Goal: Task Accomplishment & Management: Use online tool/utility

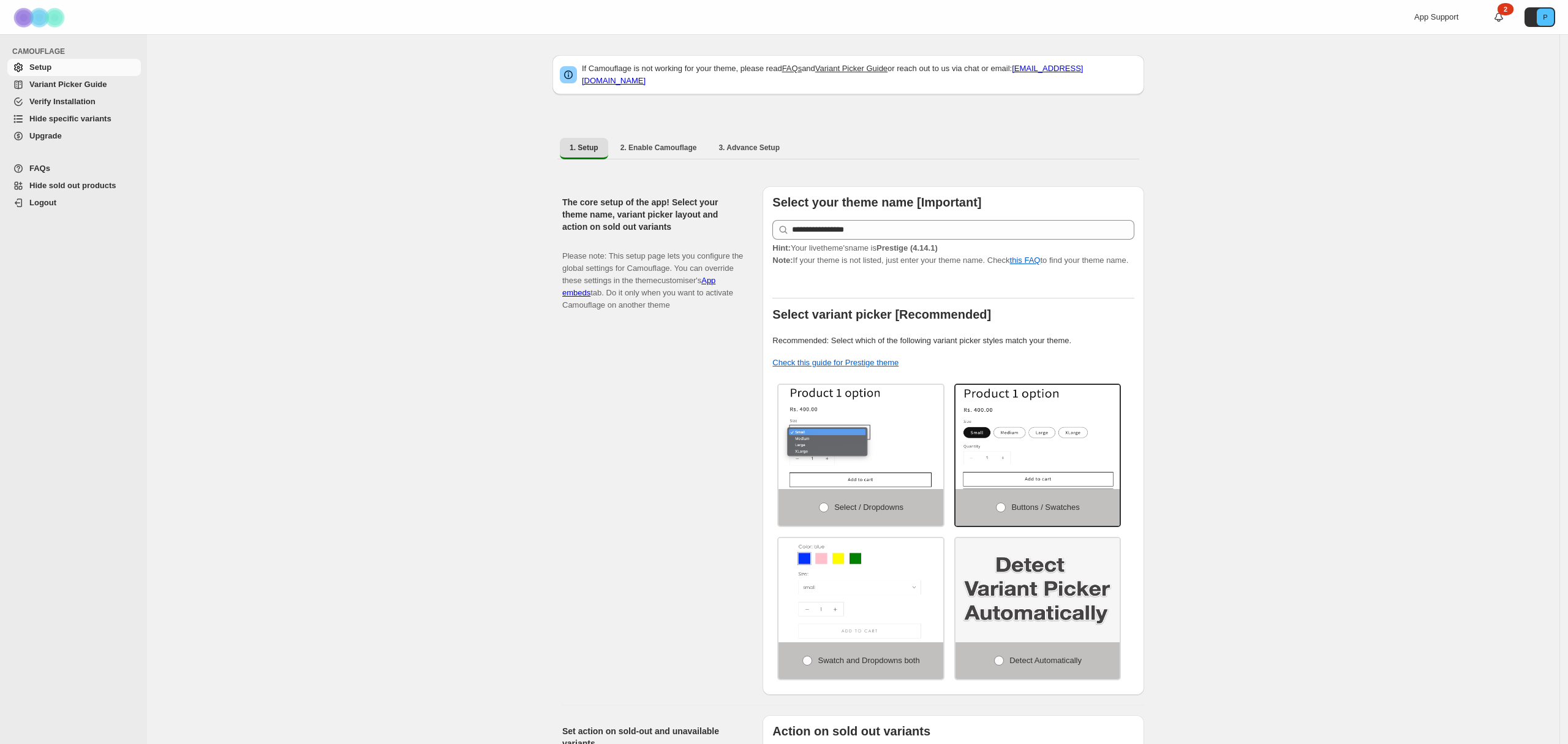
select select "******"
click at [76, 123] on span "Hide specific variants" at bounding box center [70, 119] width 82 height 9
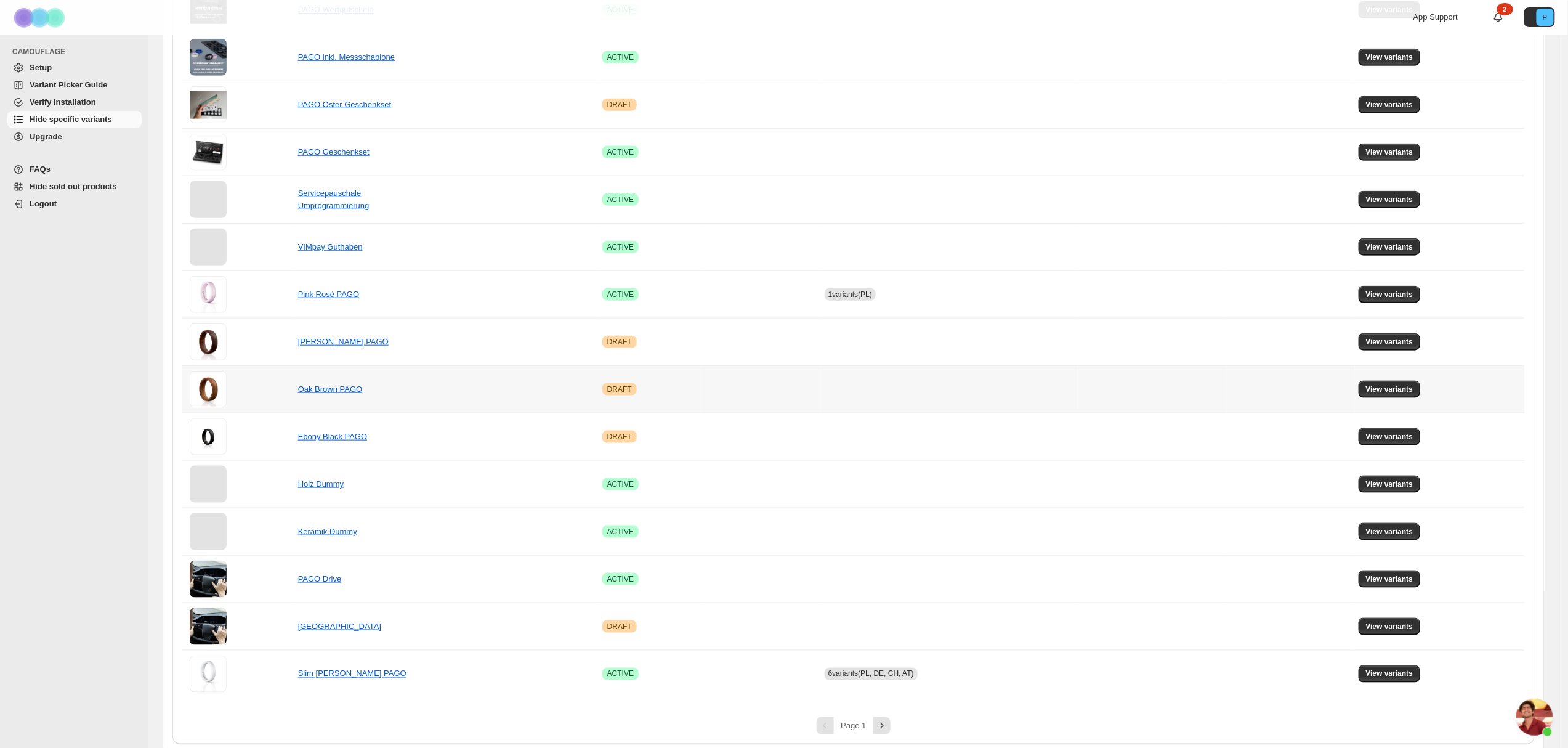
scroll to position [520, 0]
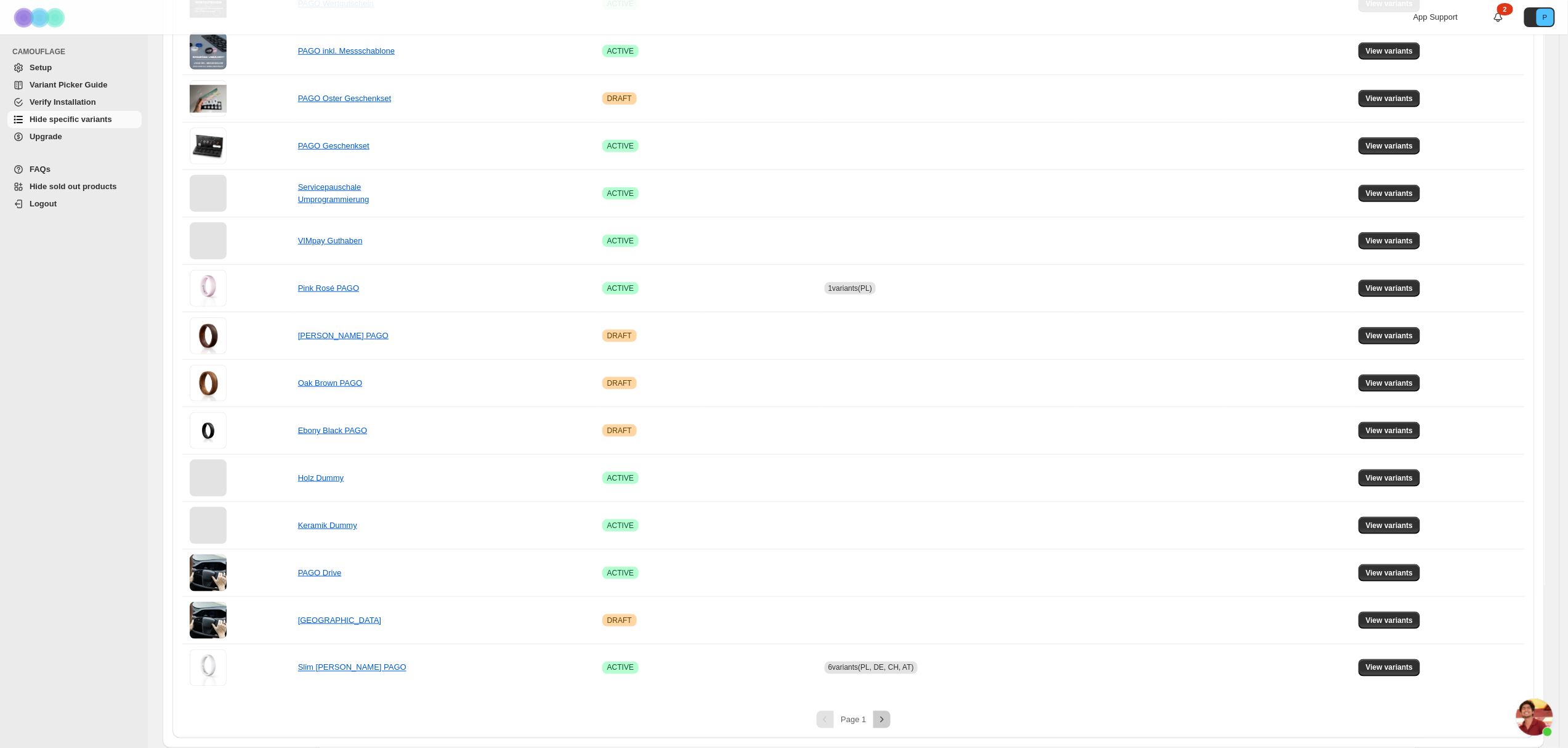
click at [884, 716] on icon "Next" at bounding box center [881, 719] width 12 height 12
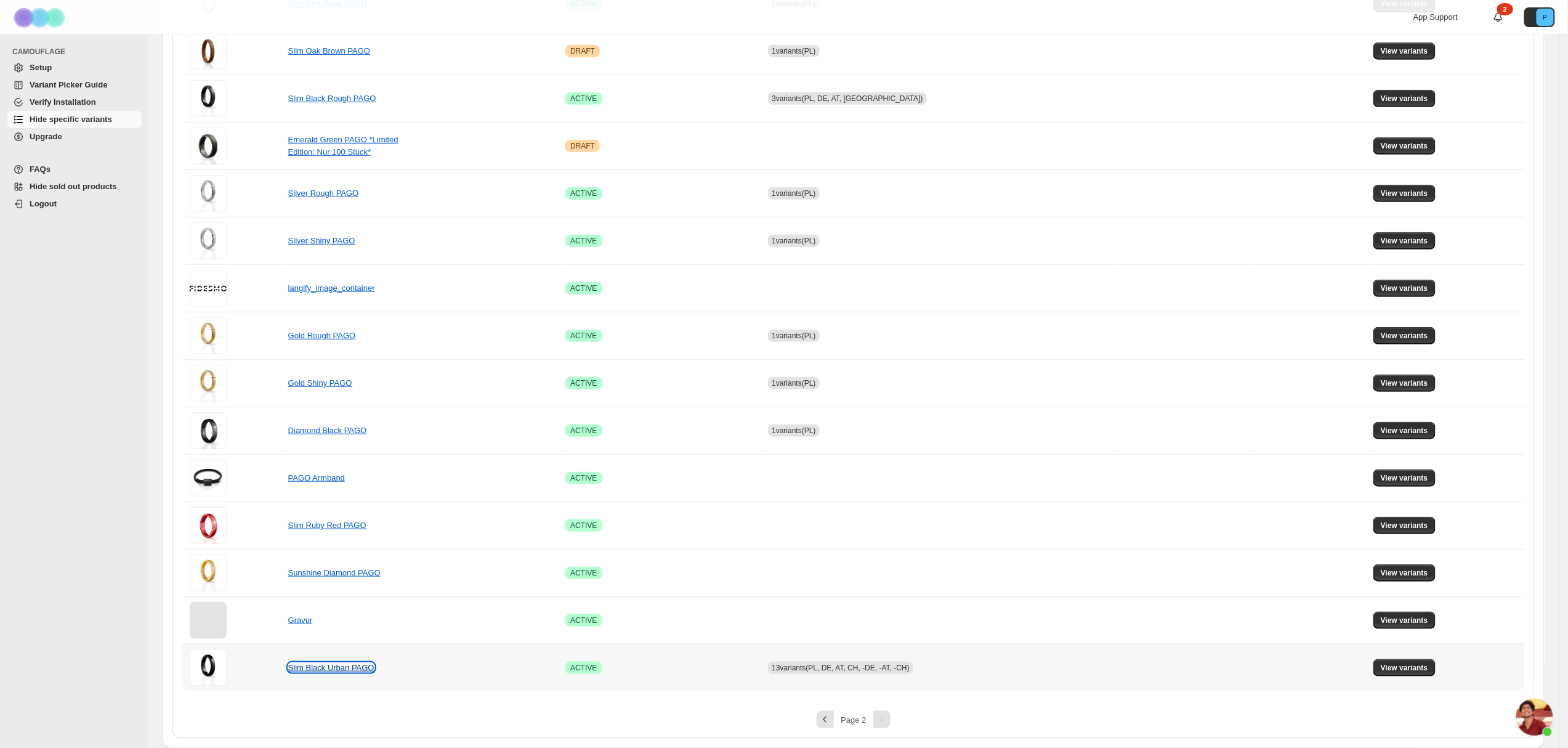
click at [332, 668] on link "Slim Black Urban PAGO" at bounding box center [332, 667] width 86 height 9
click at [1398, 658] on td "View variants" at bounding box center [1447, 668] width 155 height 47
click at [1400, 668] on span "View variants" at bounding box center [1404, 668] width 47 height 10
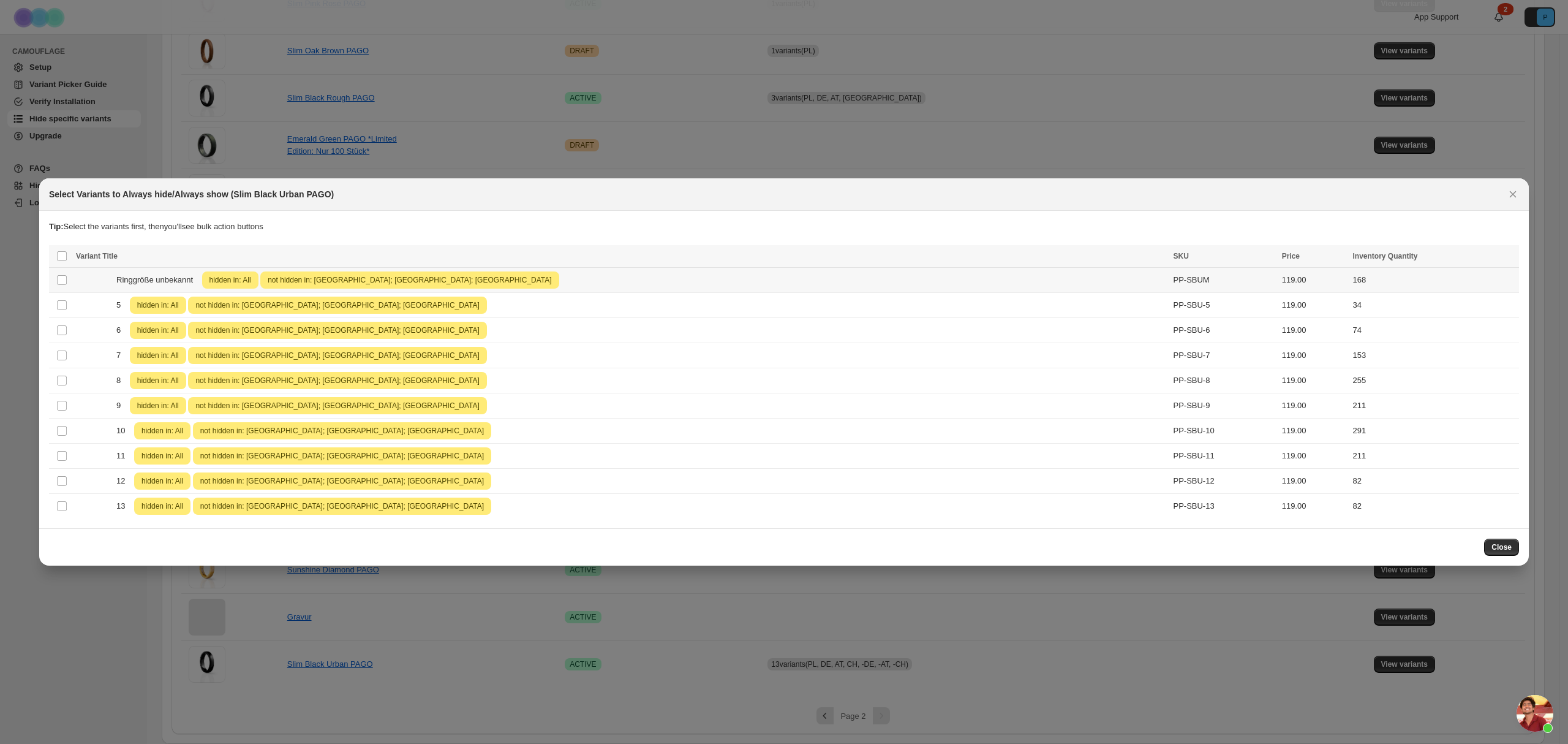
click at [265, 273] on span "not hidden in: [GEOGRAPHIC_DATA]; [GEOGRAPHIC_DATA]; [GEOGRAPHIC_DATA]" at bounding box center [410, 280] width 288 height 15
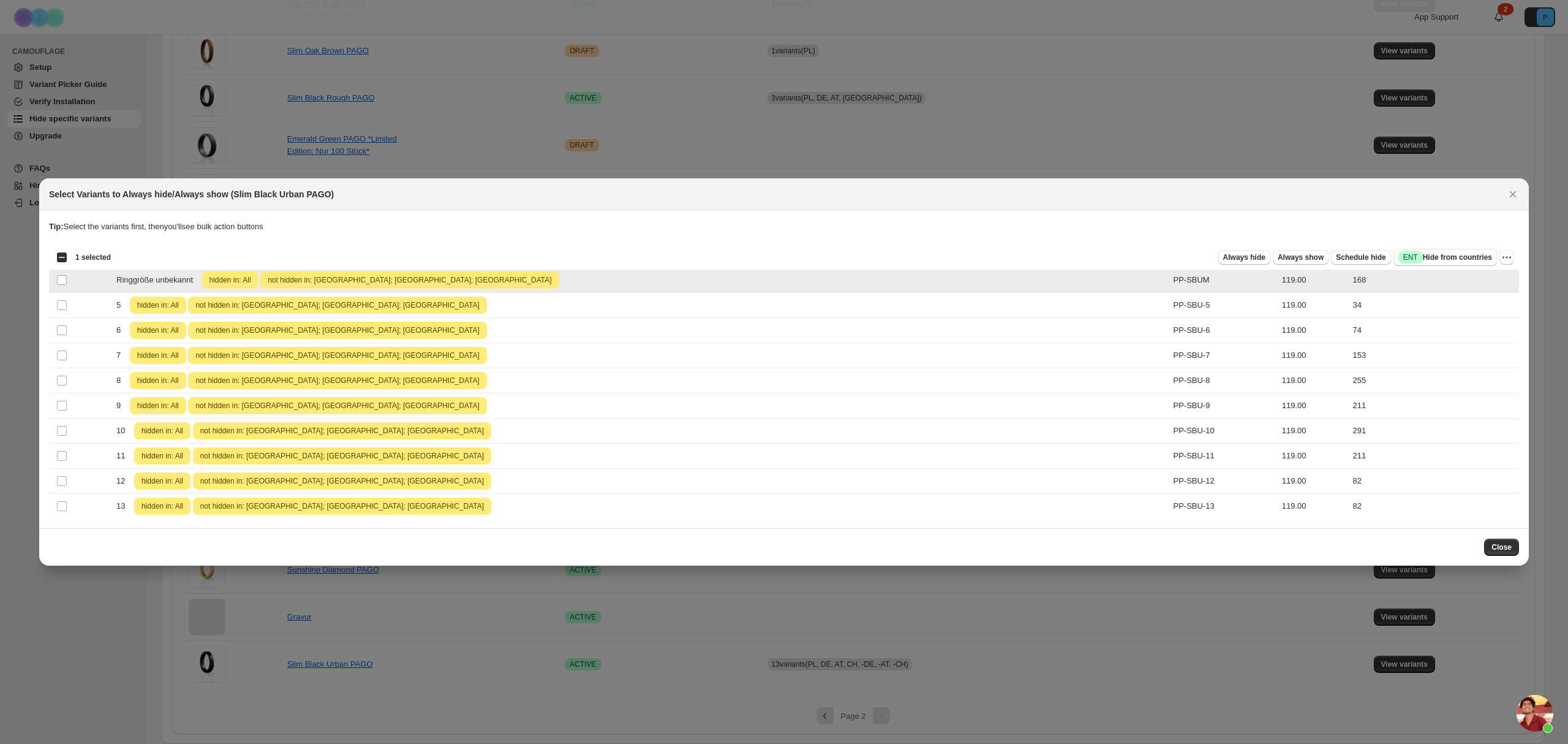
click at [228, 276] on span "hidden in: All" at bounding box center [230, 280] width 46 height 15
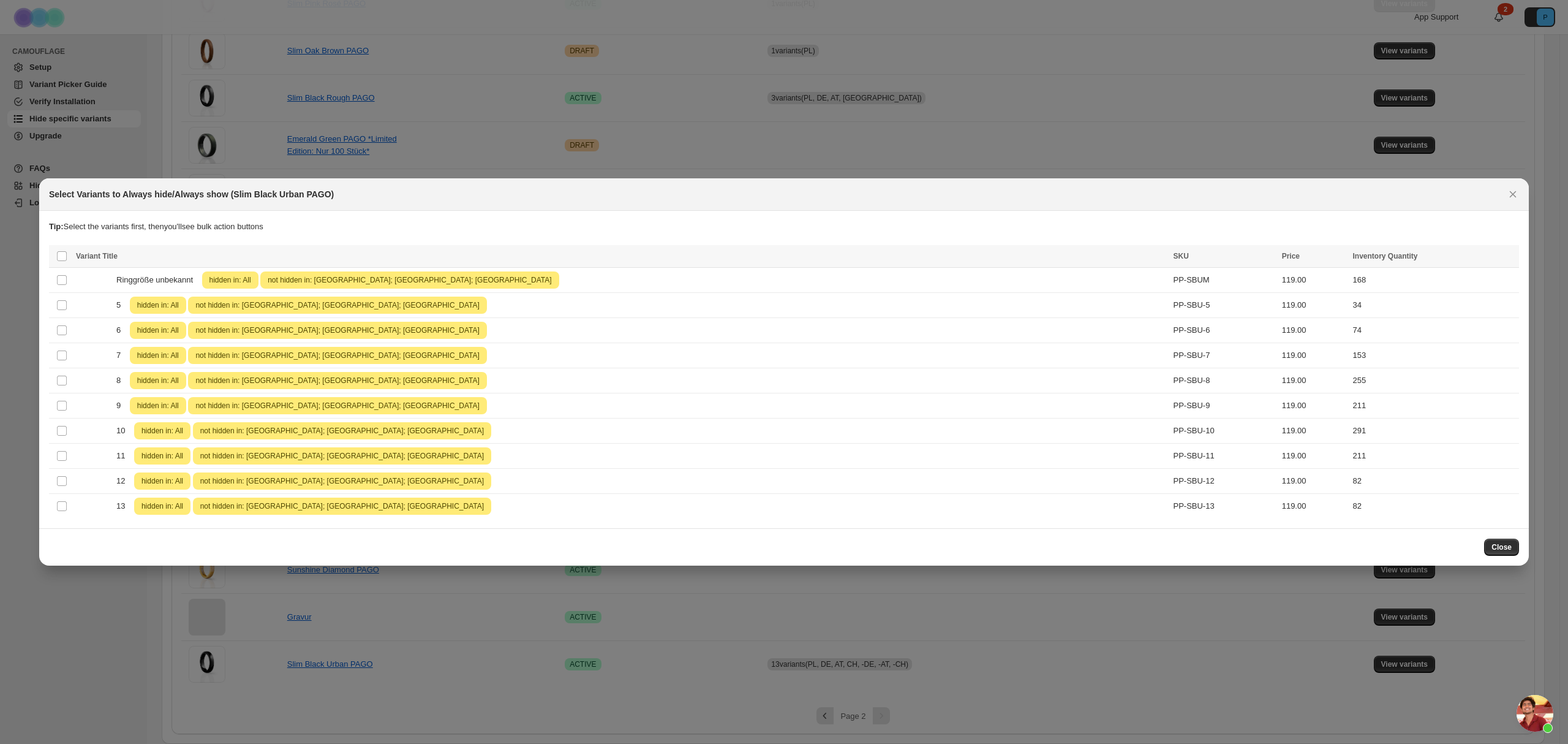
click at [97, 248] on th "Variant Title" at bounding box center [620, 256] width 1097 height 23
click at [96, 255] on span "Variant Title" at bounding box center [96, 256] width 41 height 9
click at [67, 251] on span ":r6:" at bounding box center [61, 256] width 11 height 11
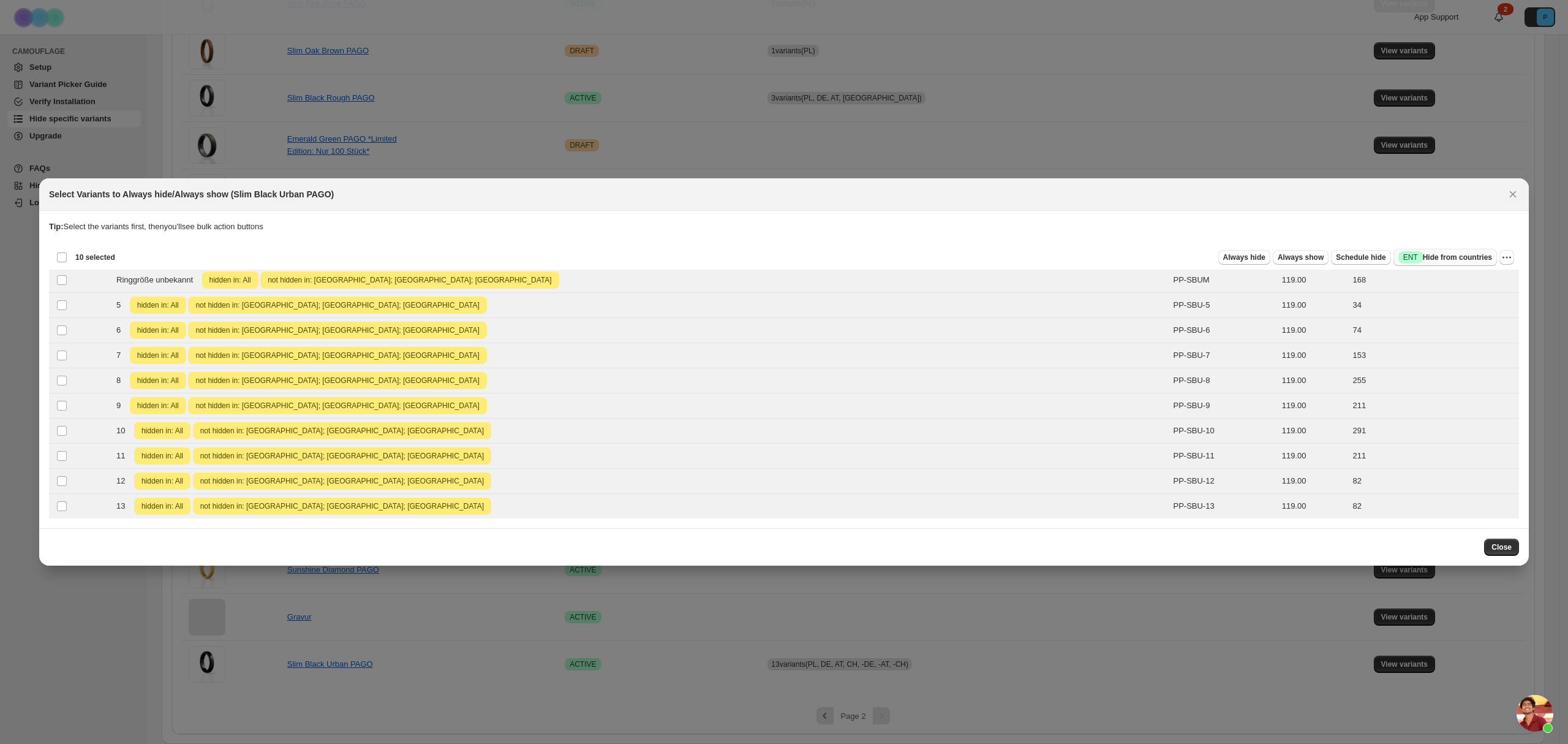
click at [1483, 253] on span "Success ENT Hide from countries" at bounding box center [1445, 257] width 93 height 12
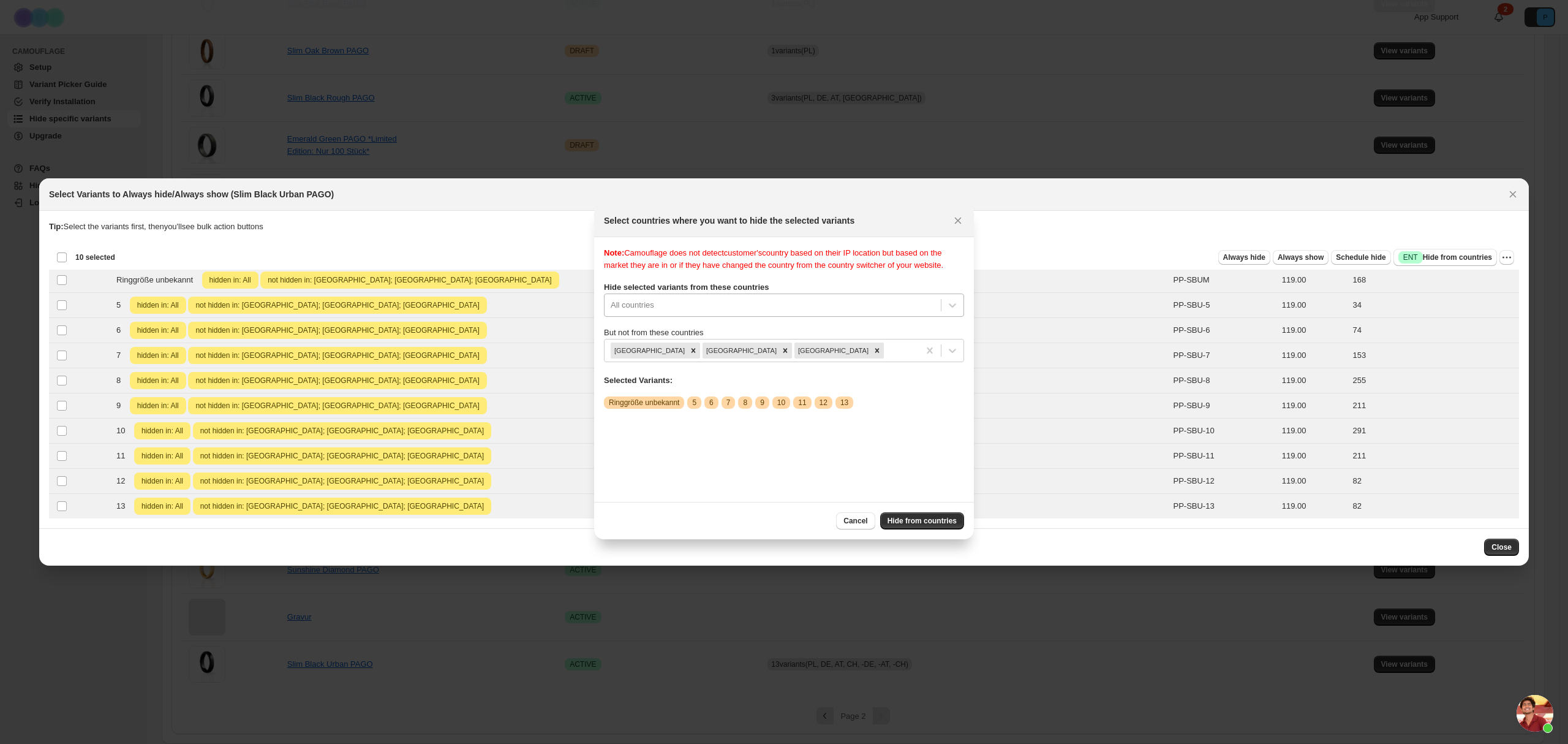
scroll to position [4, 0]
click at [749, 307] on div ":r14:" at bounding box center [773, 305] width 324 height 15
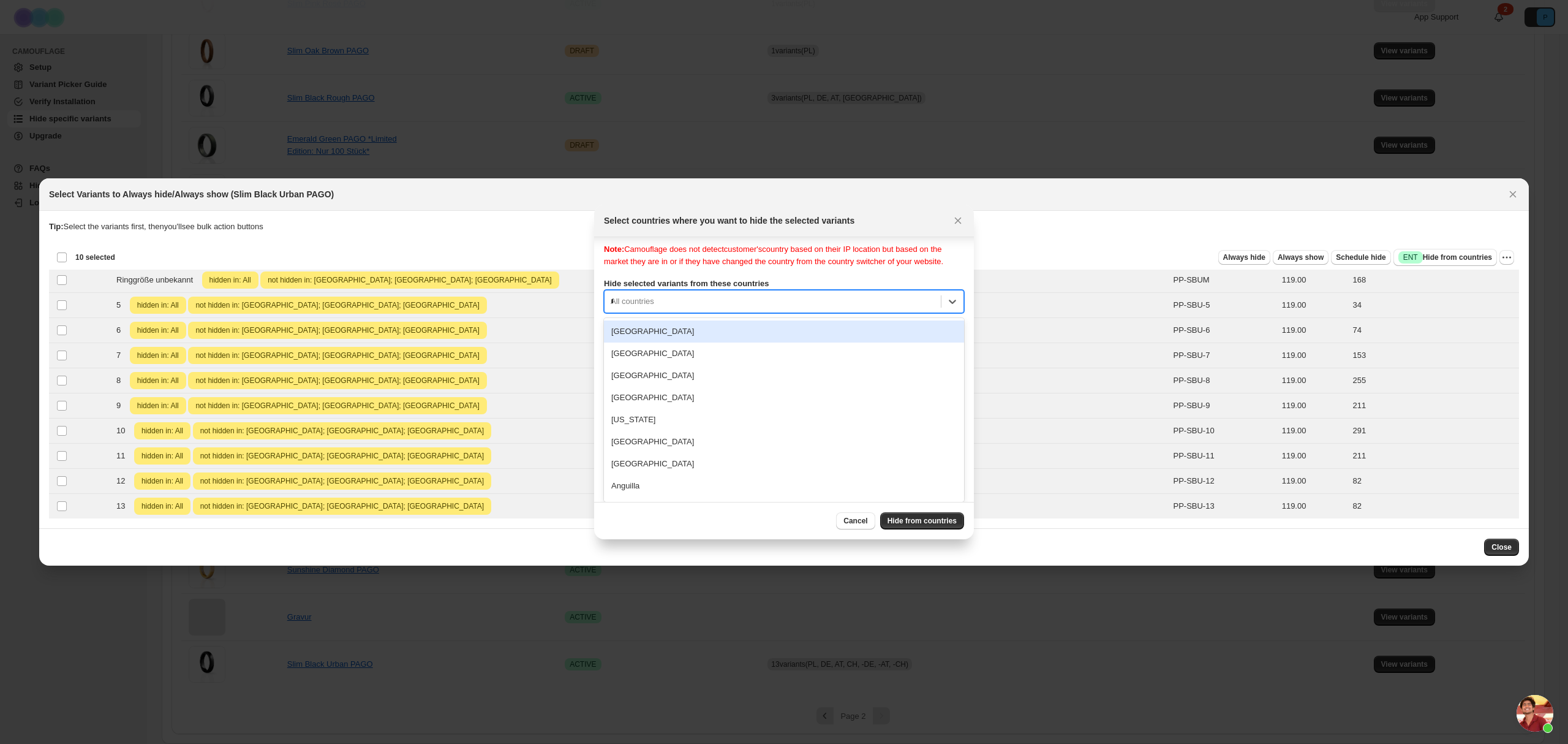
scroll to position [0, 0]
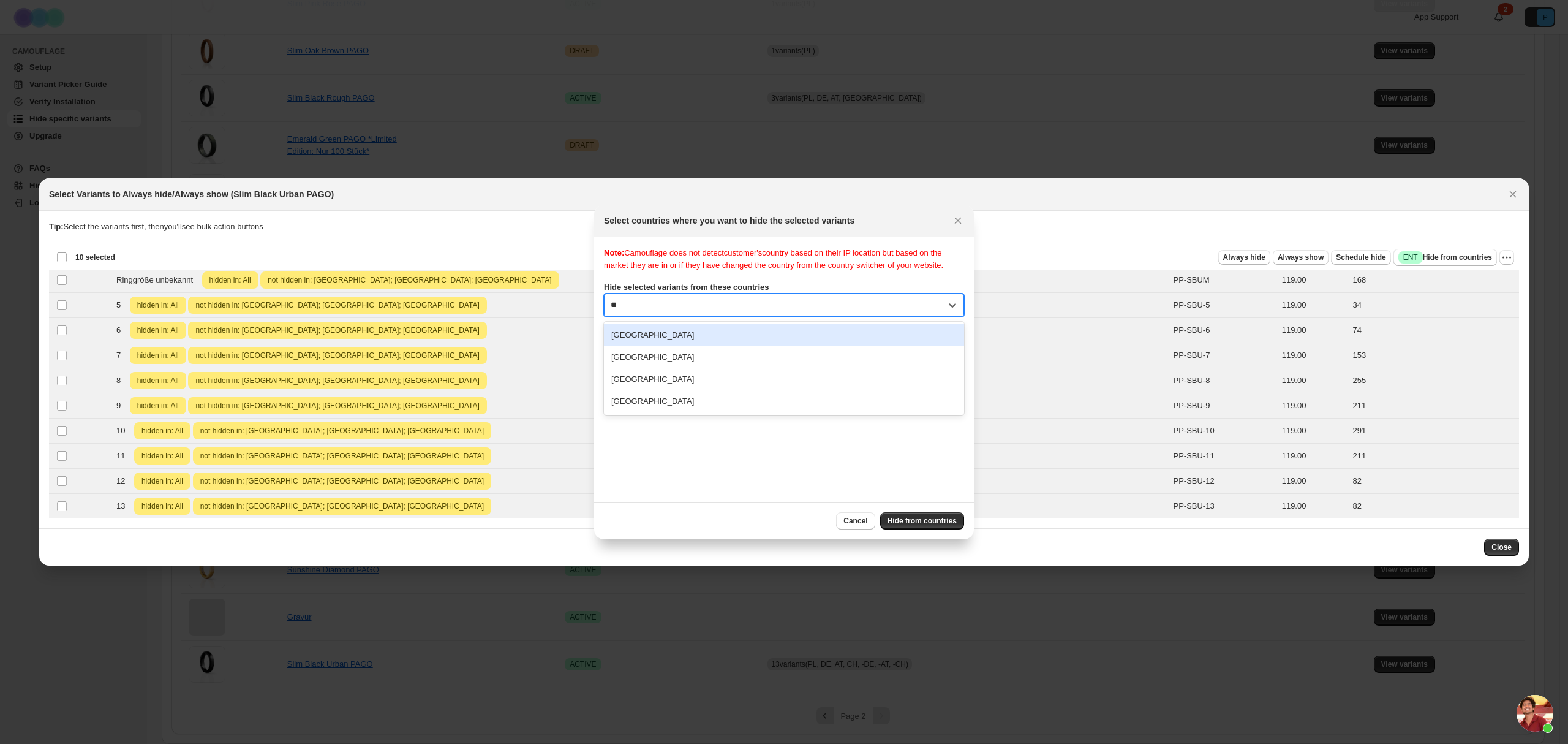
type input "***"
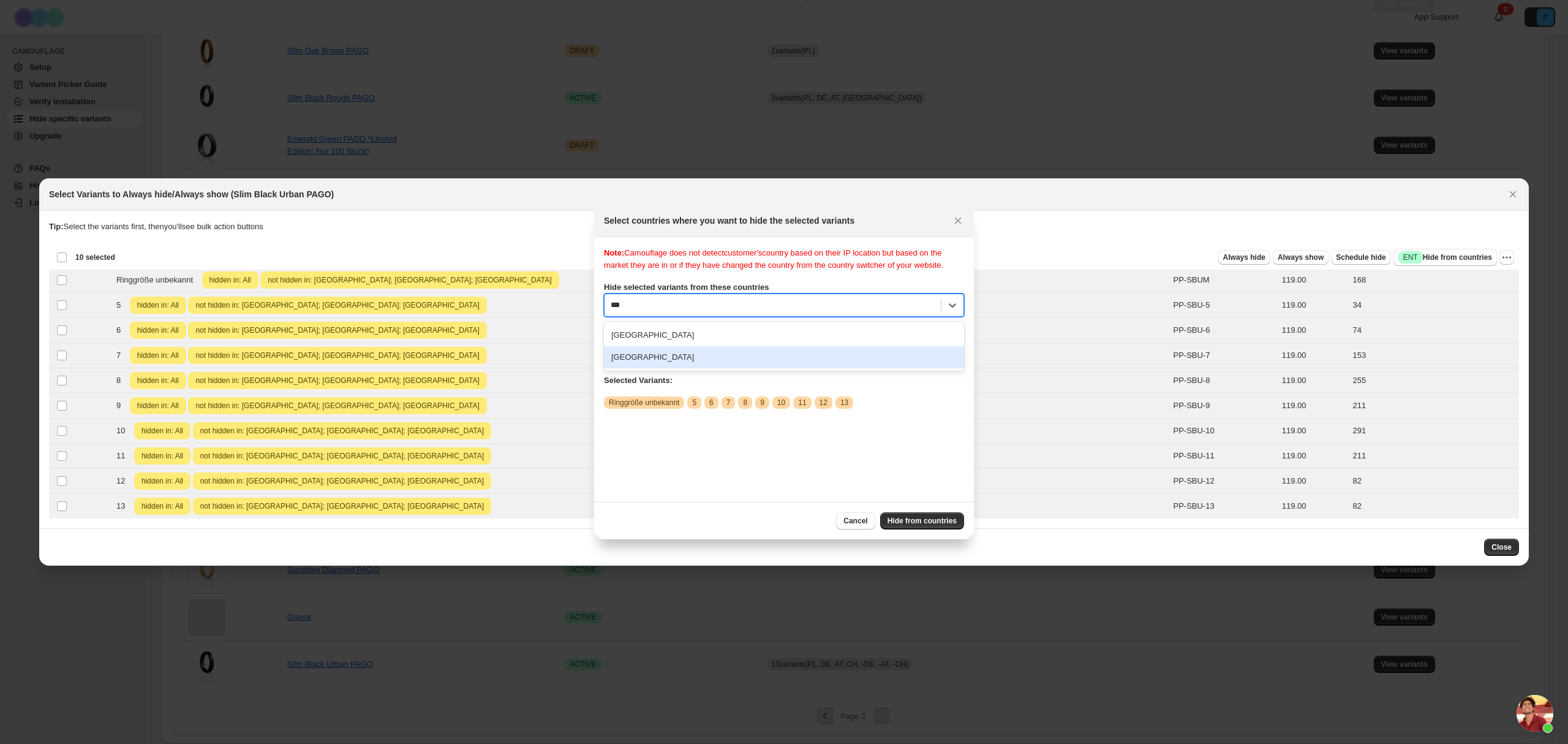
click at [740, 351] on div "[GEOGRAPHIC_DATA]" at bounding box center [784, 357] width 360 height 22
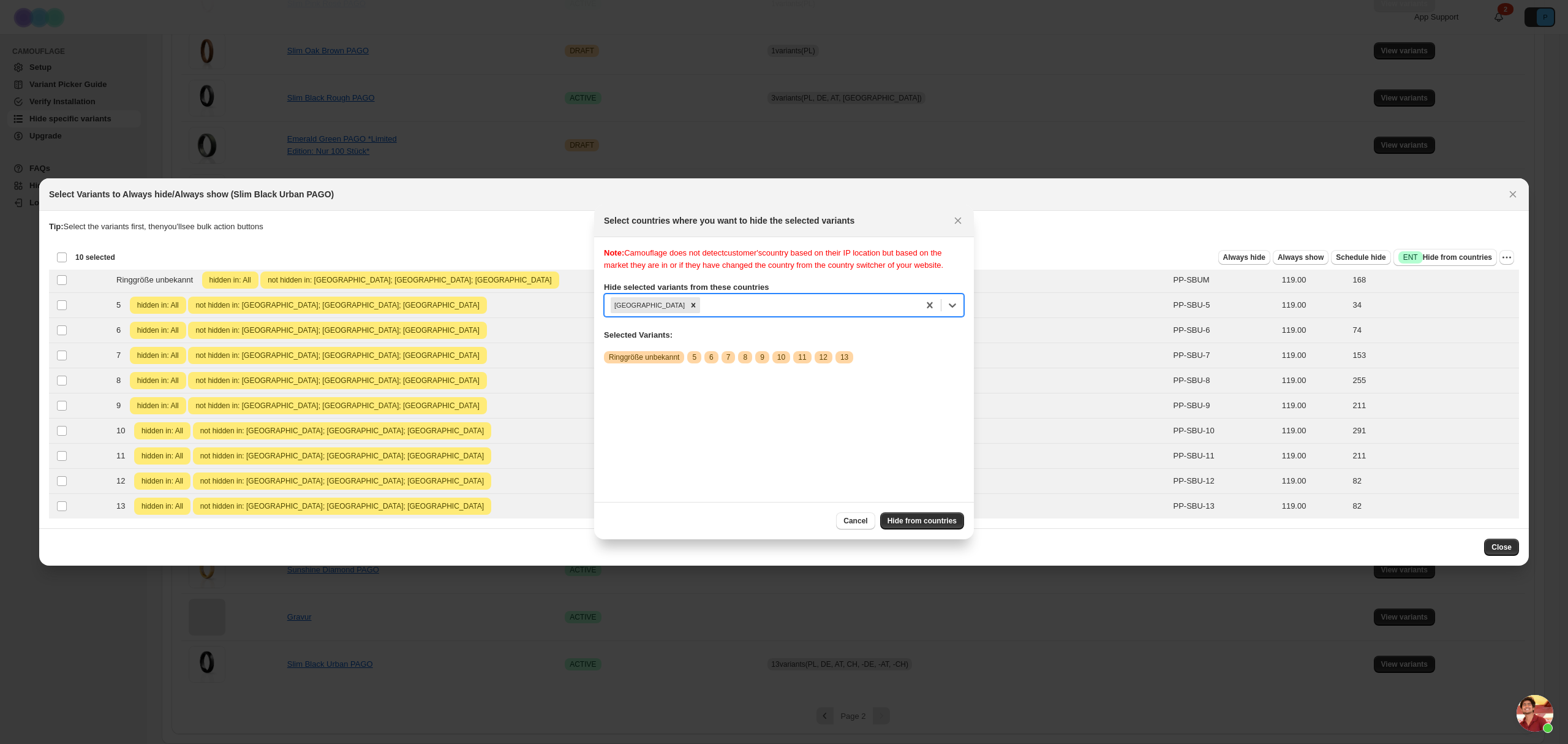
click at [662, 361] on span "Ringgröße unbekannt" at bounding box center [644, 357] width 71 height 10
click at [697, 359] on span "Warning 5" at bounding box center [694, 357] width 14 height 12
click at [922, 518] on span "Hide from countries" at bounding box center [921, 521] width 69 height 10
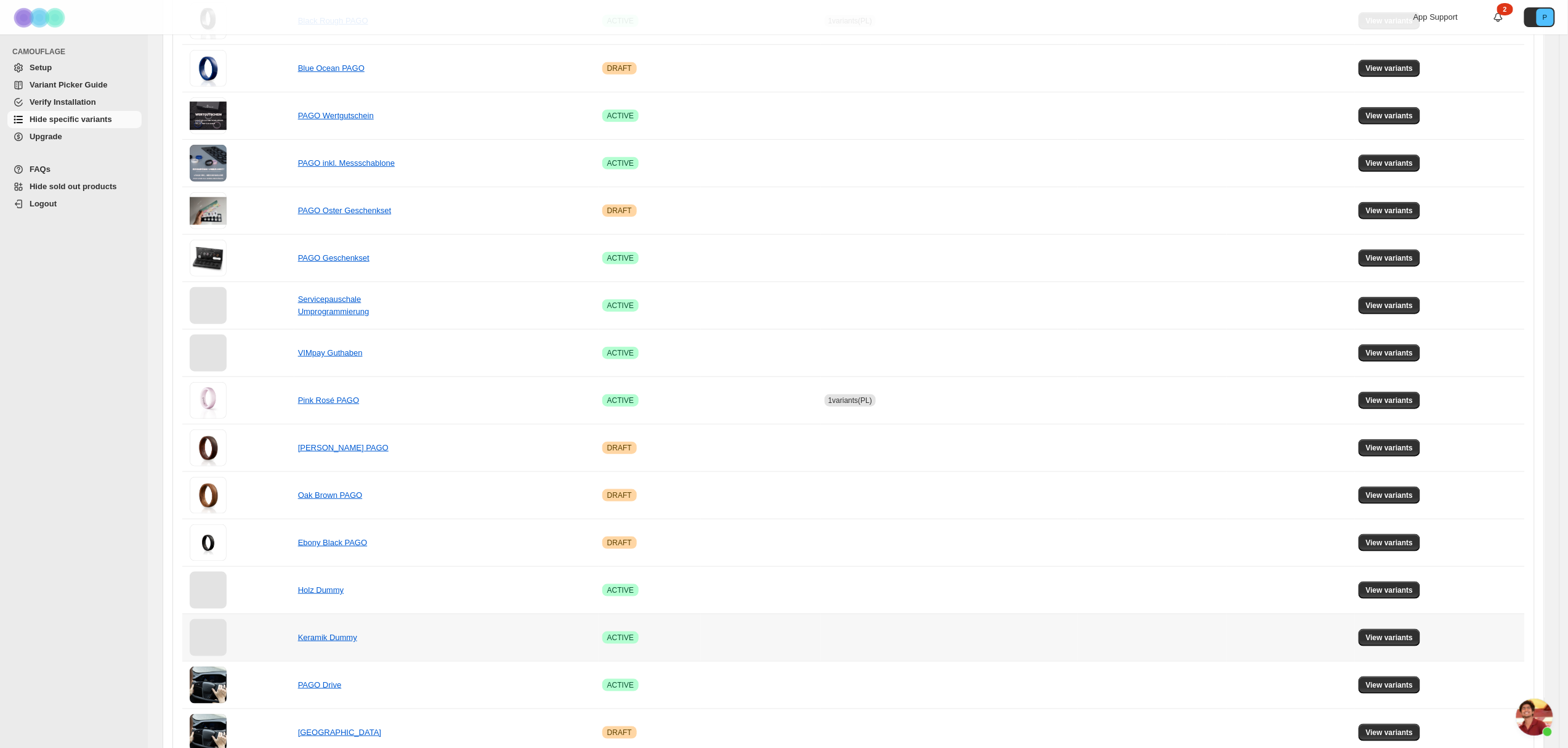
scroll to position [520, 0]
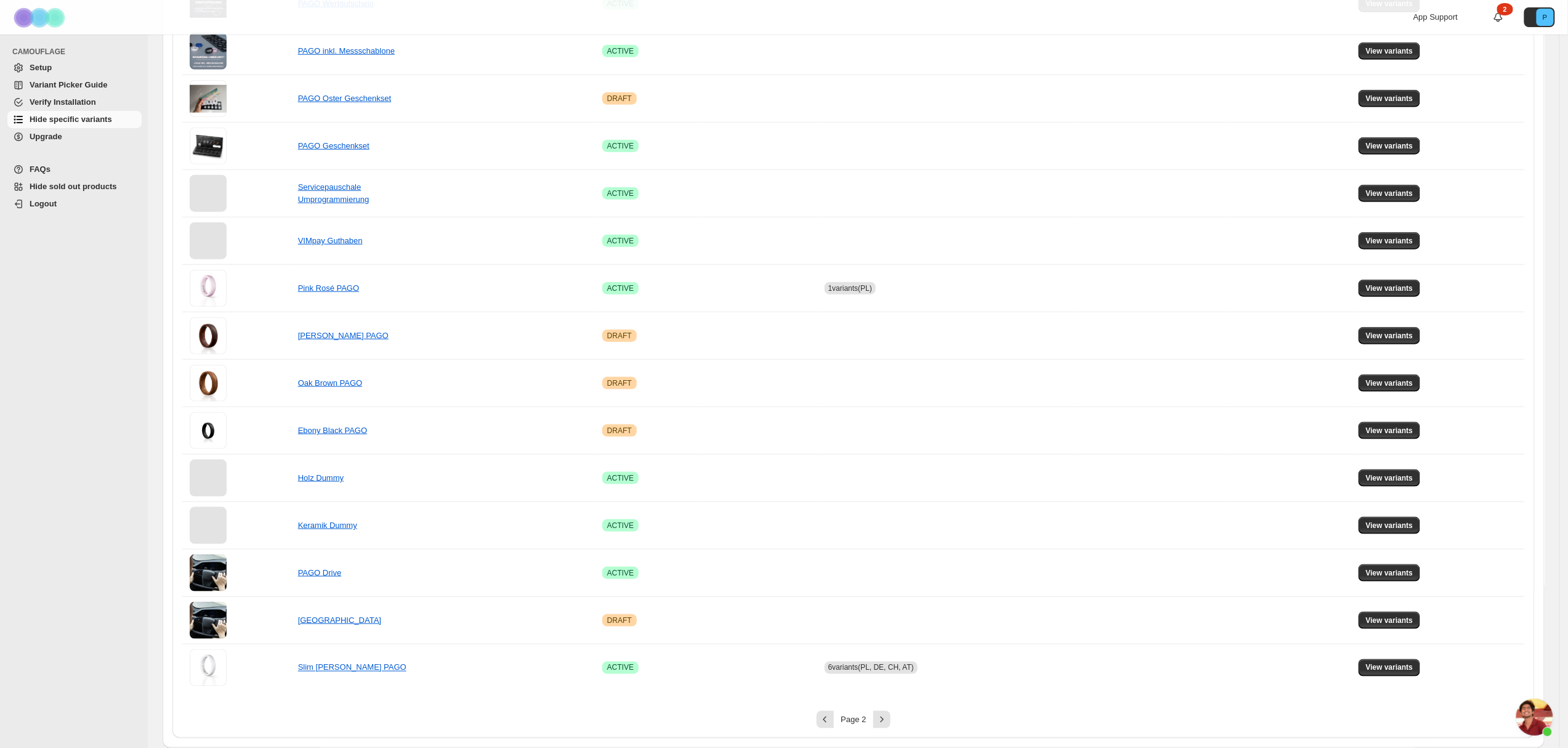
click at [873, 718] on div "Page 2" at bounding box center [853, 719] width 40 height 8
click at [881, 716] on icon "Next" at bounding box center [881, 719] width 12 height 12
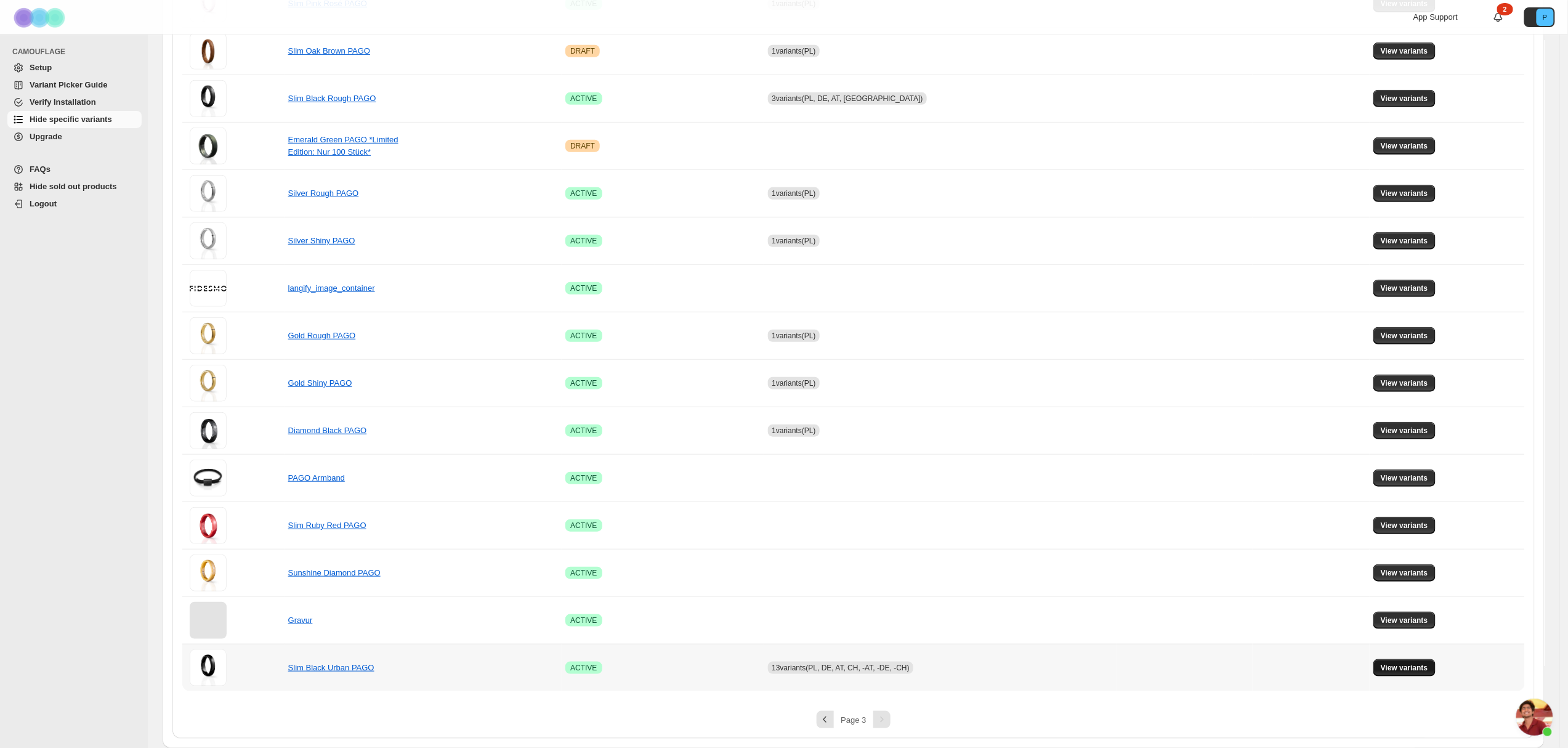
click at [1407, 673] on span "View variants" at bounding box center [1404, 668] width 47 height 10
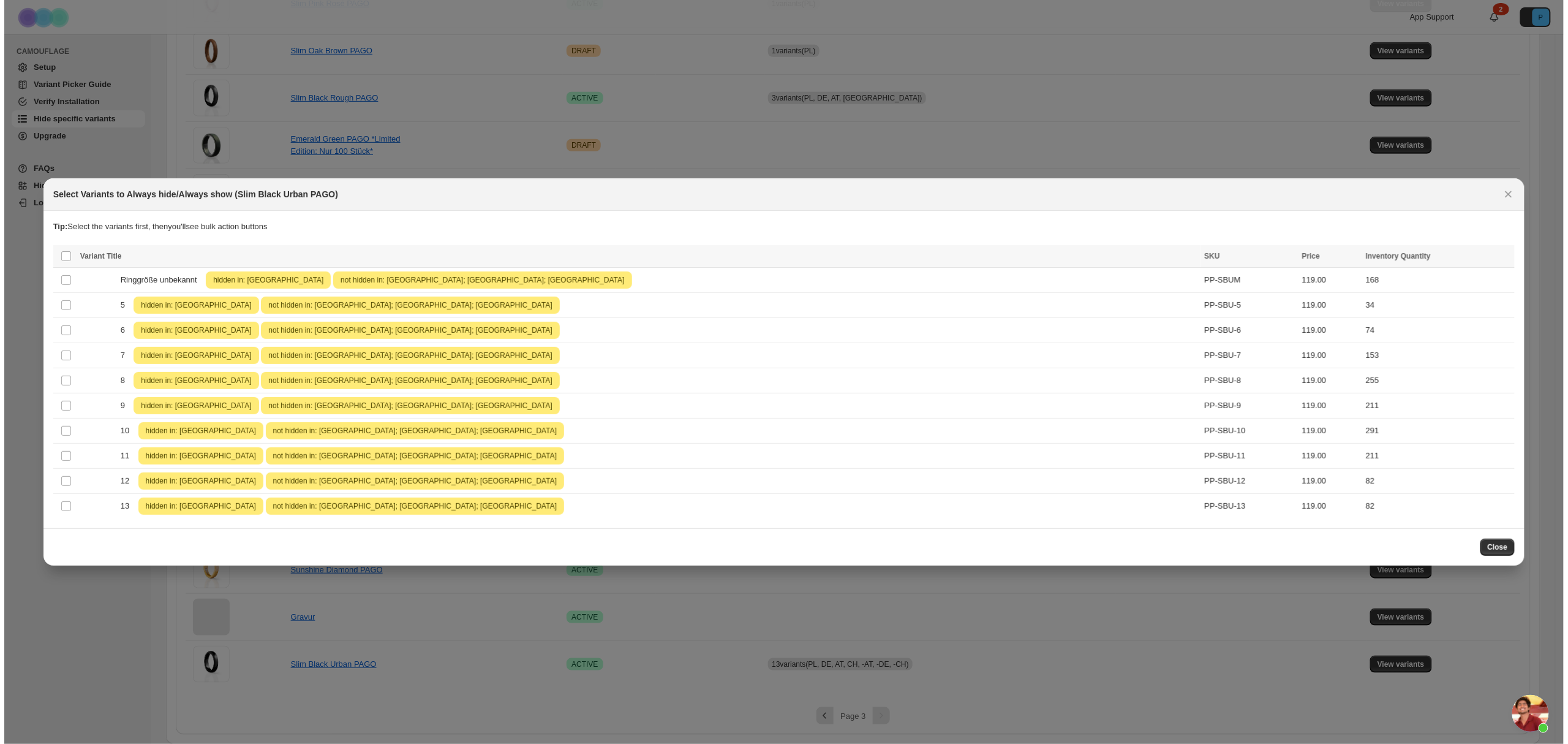
scroll to position [0, 0]
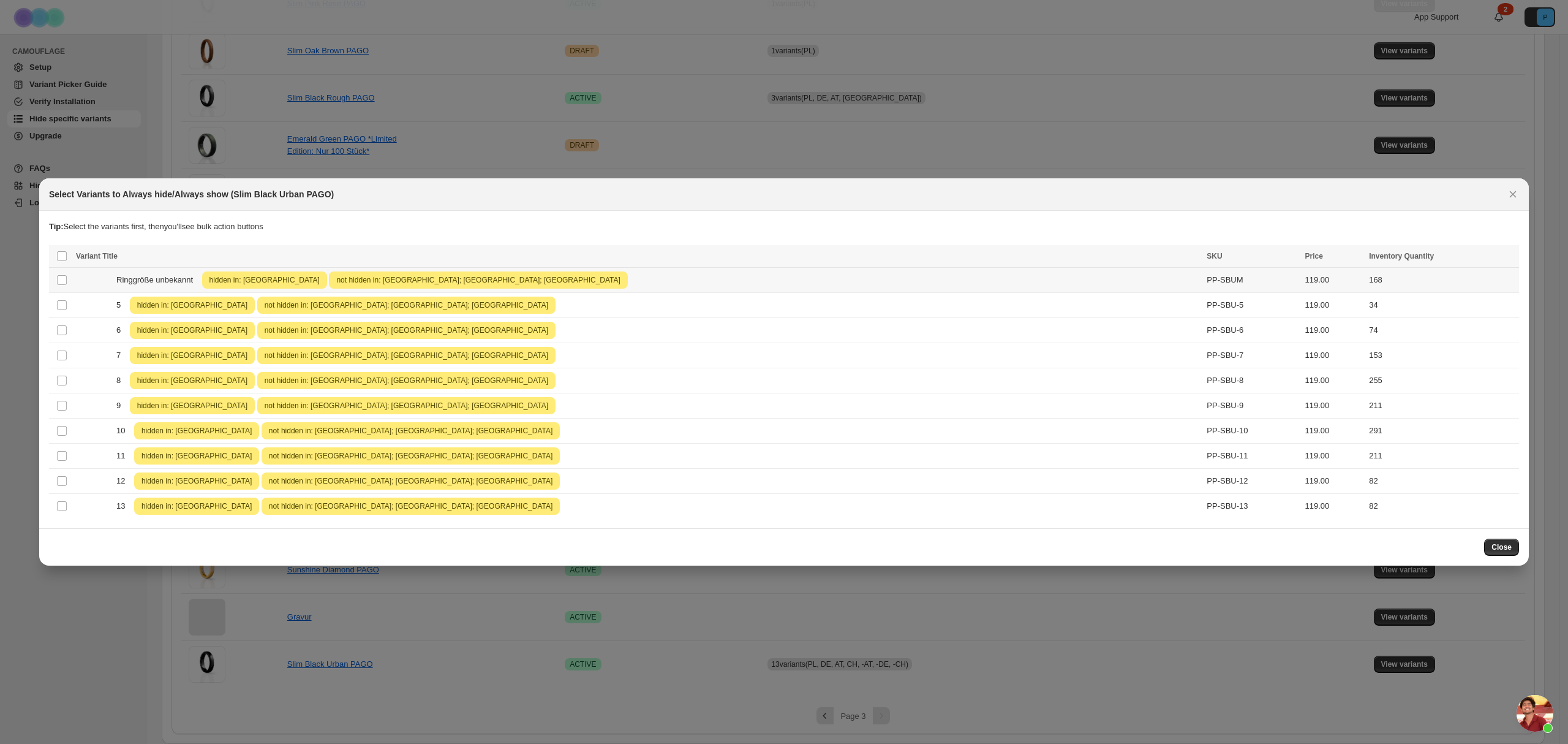
click at [178, 283] on span "Ringgröße unbekannt" at bounding box center [158, 280] width 84 height 12
click at [62, 260] on div "Select all 10 product variants 1 selected" at bounding box center [84, 257] width 54 height 11
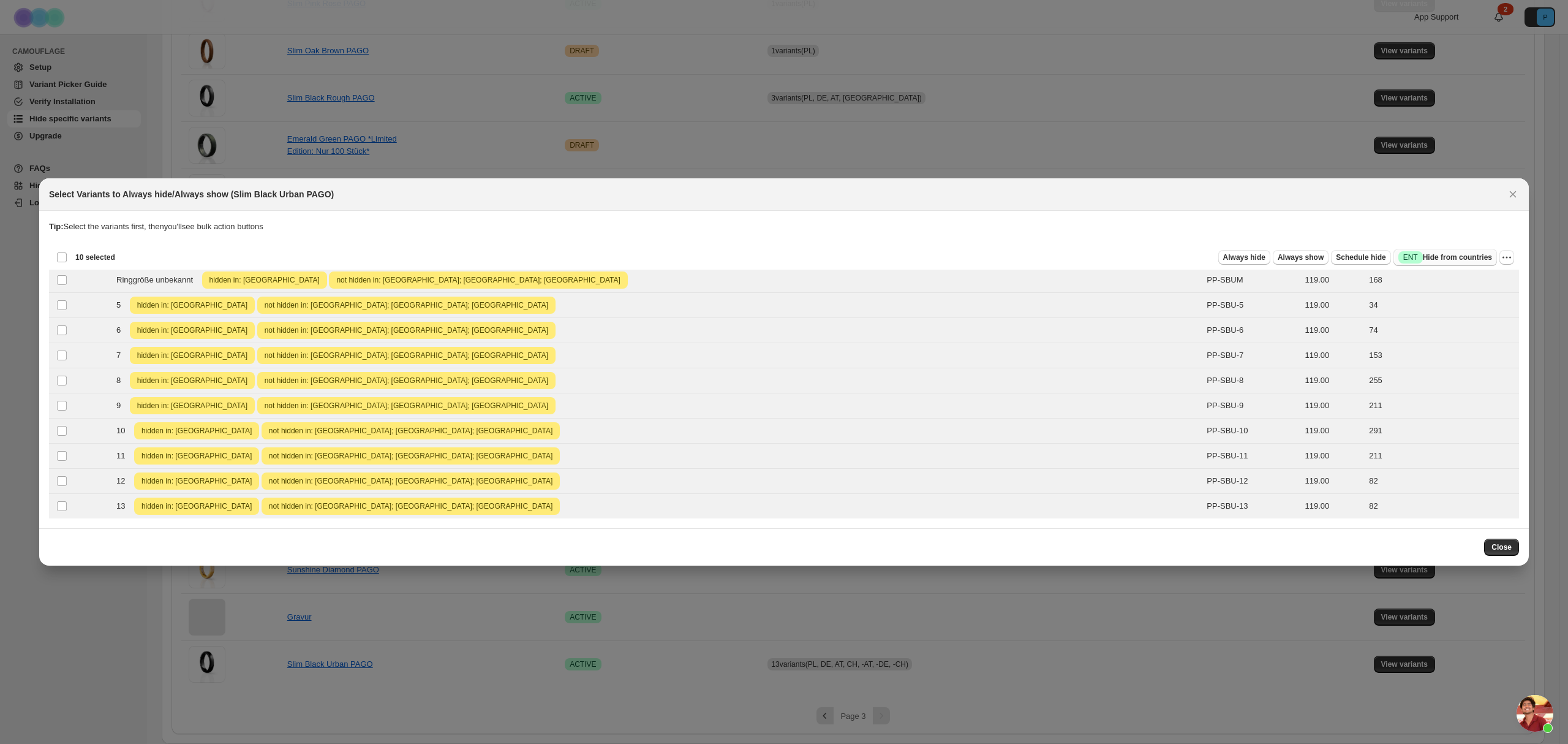
click at [1428, 253] on span "Success ENT Hide from countries" at bounding box center [1445, 257] width 93 height 12
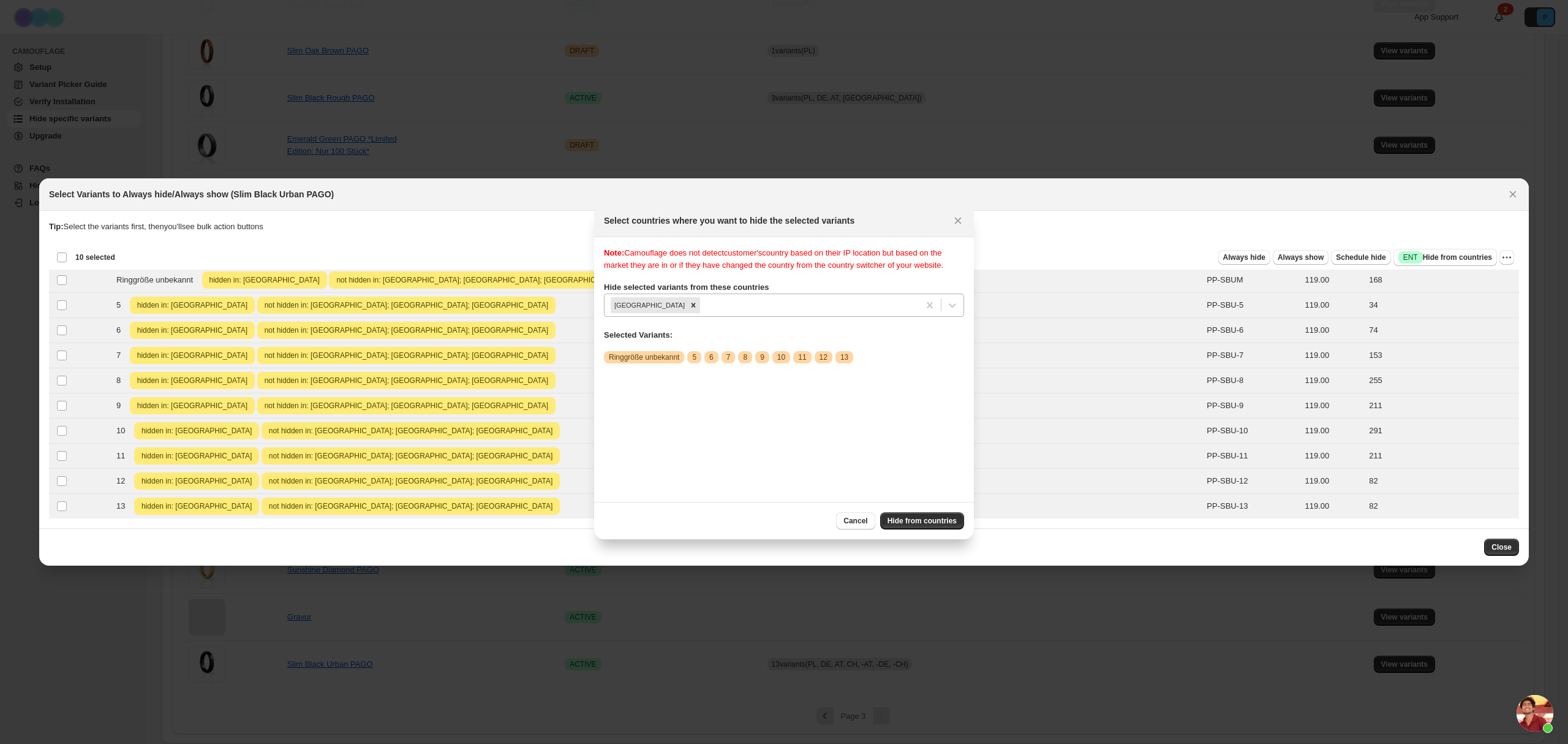
click at [689, 305] on icon "Remove Poland" at bounding box center [693, 305] width 9 height 9
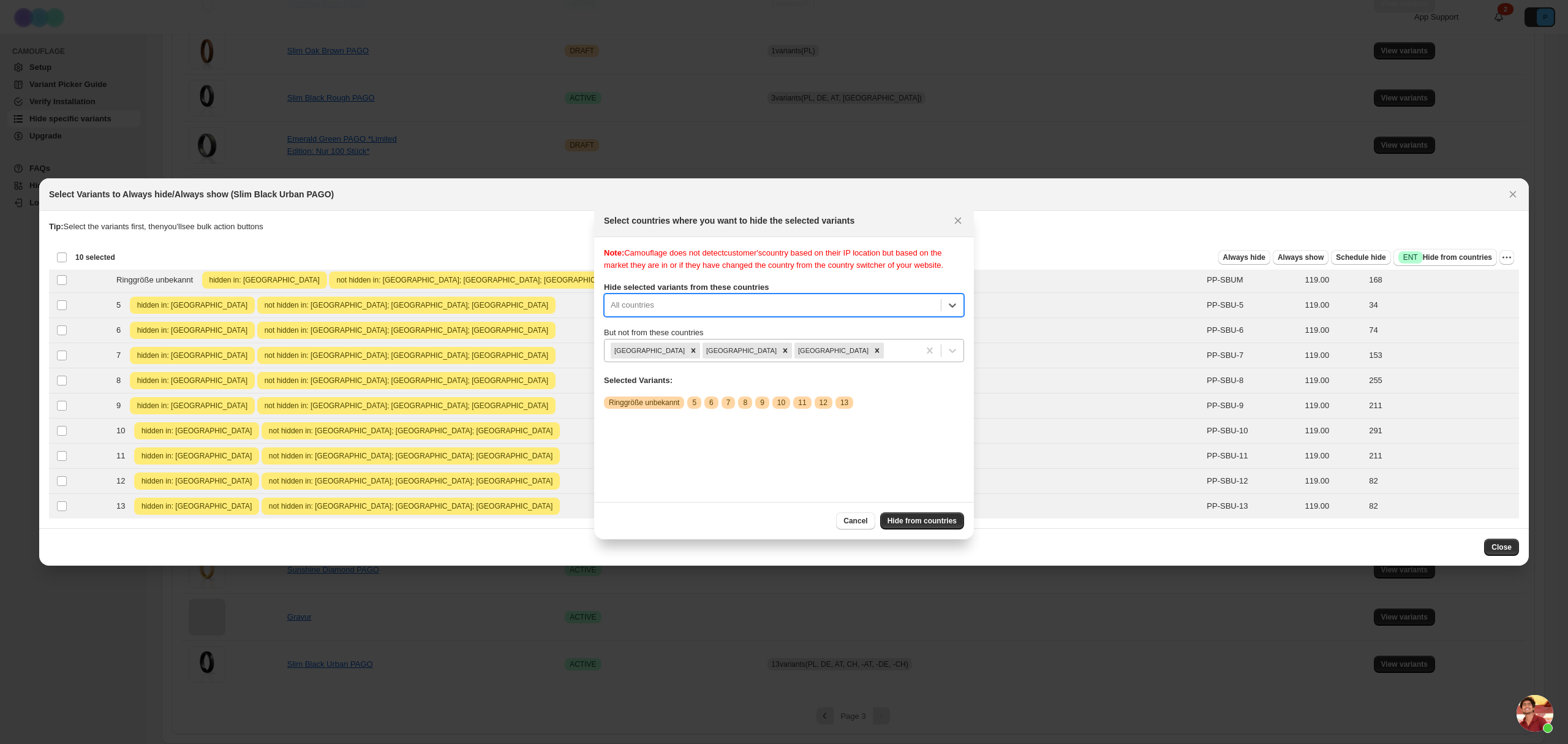
click at [886, 353] on div ":r23:" at bounding box center [899, 351] width 26 height 15
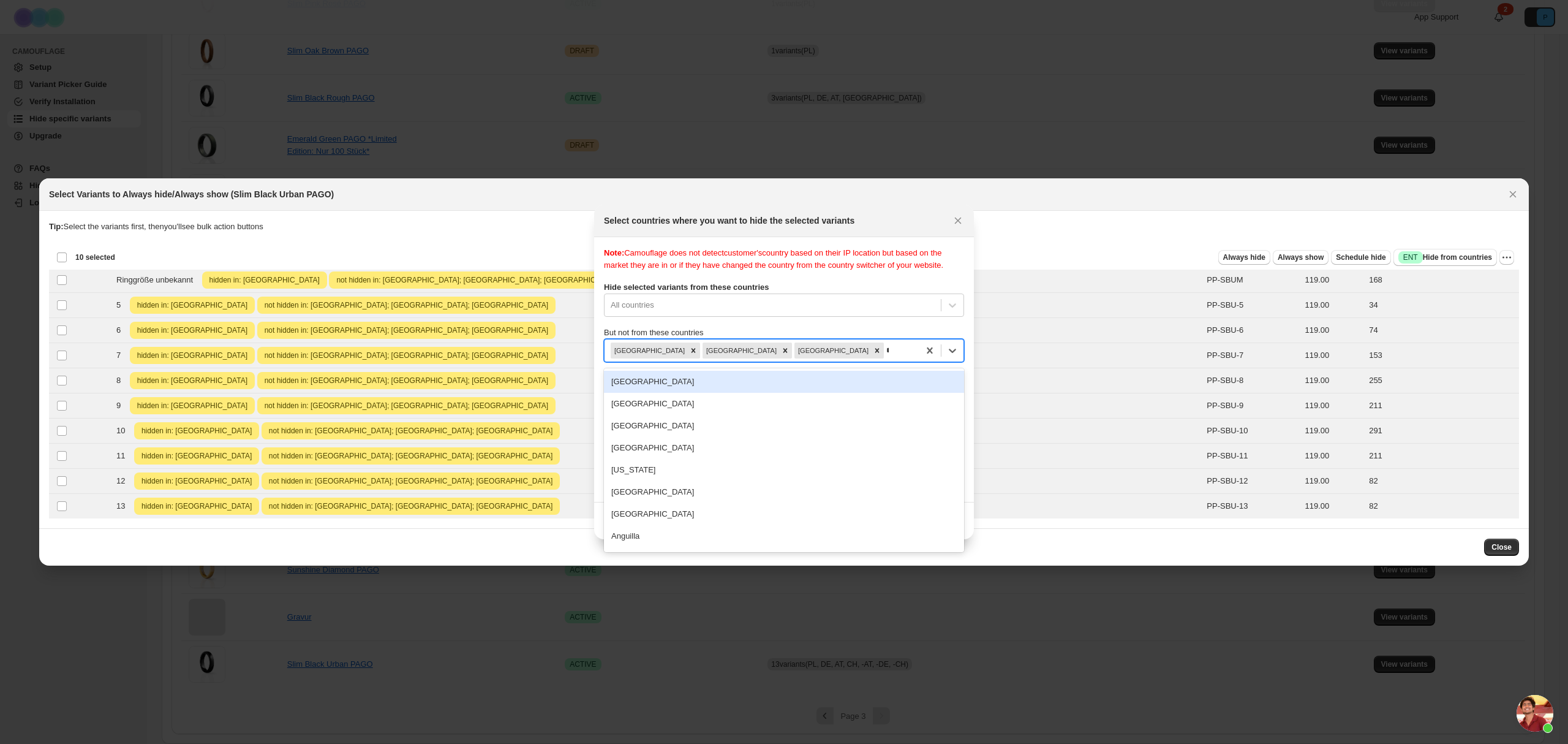
type input "**"
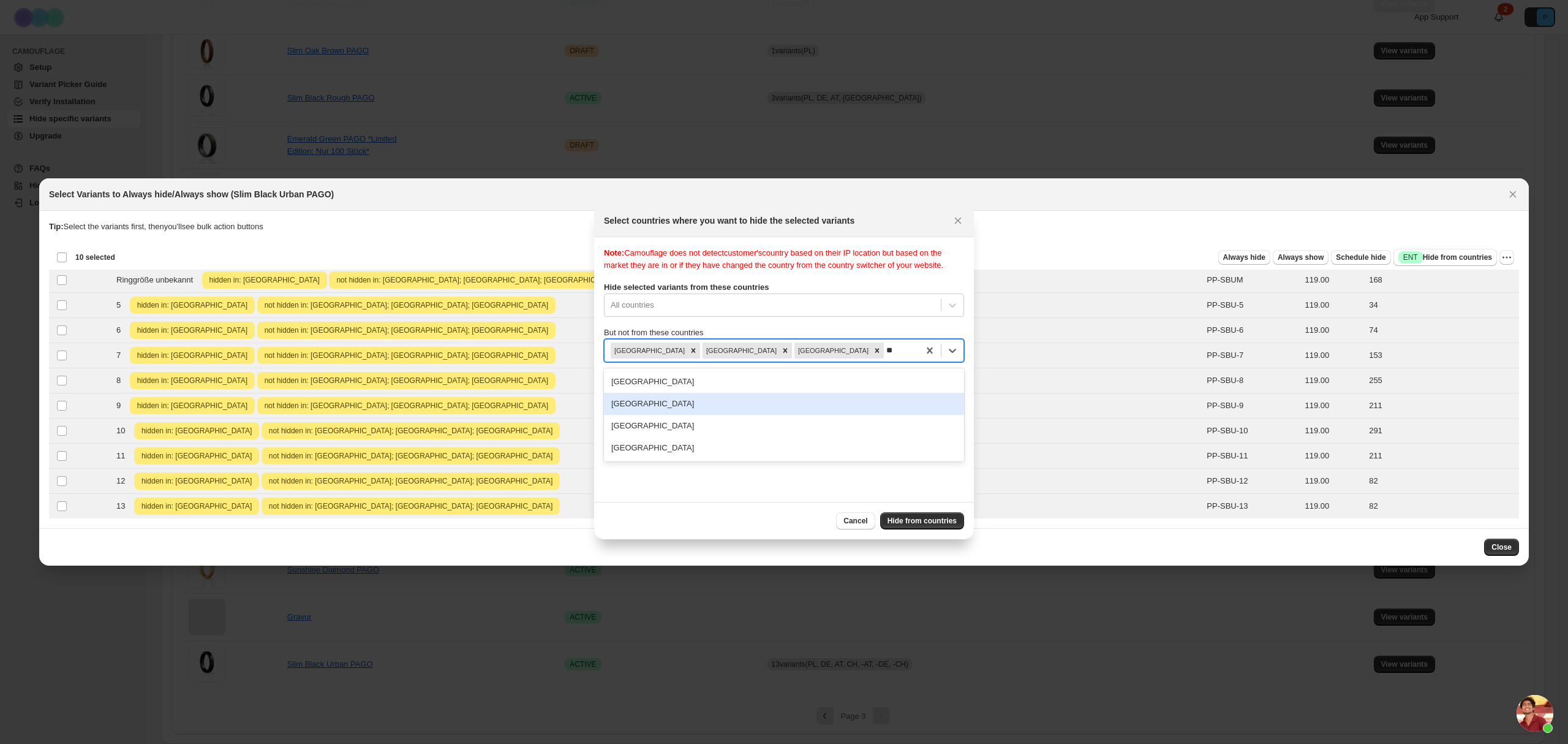
click at [833, 400] on div "[GEOGRAPHIC_DATA]" at bounding box center [784, 403] width 360 height 22
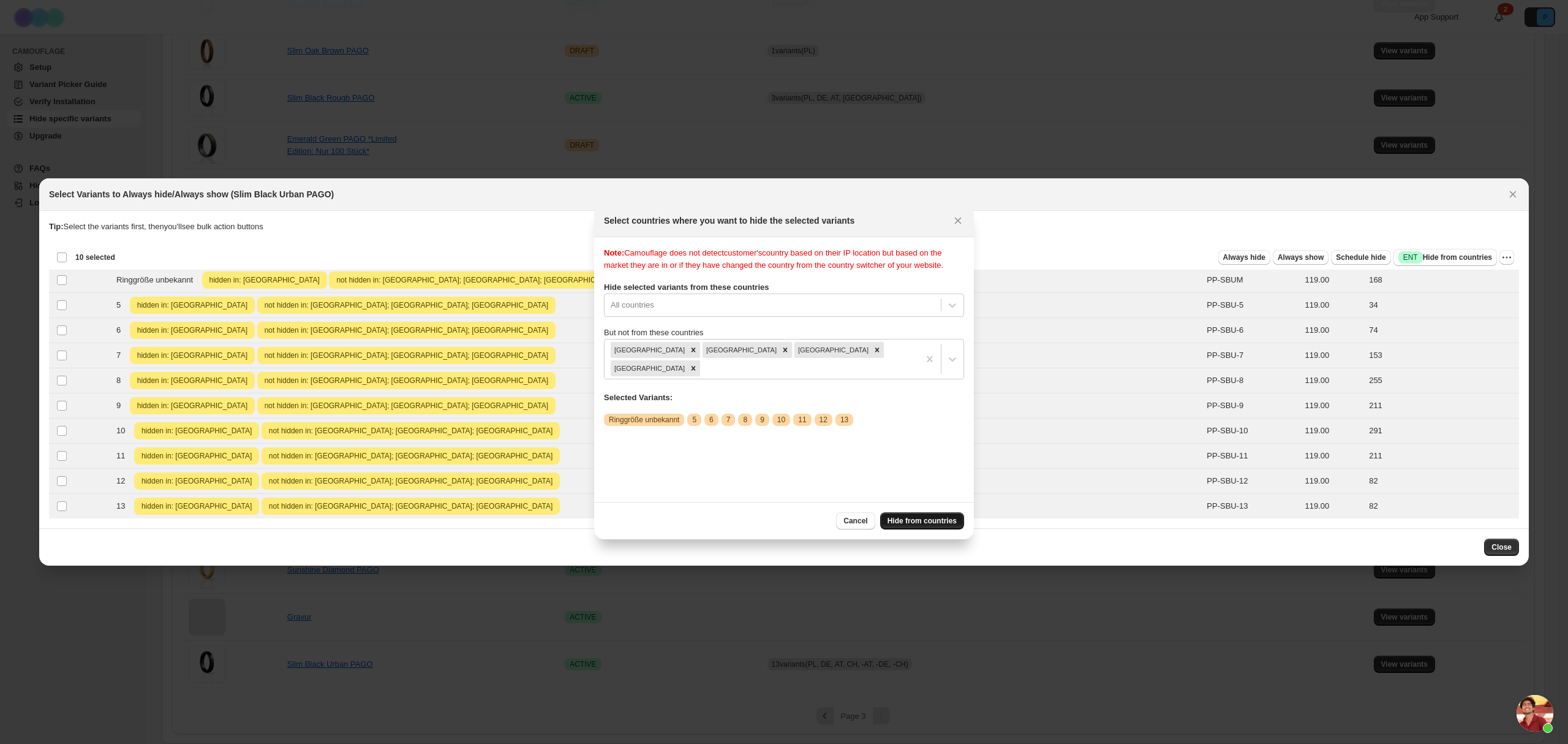
click at [934, 516] on span "Hide from countries" at bounding box center [921, 521] width 69 height 10
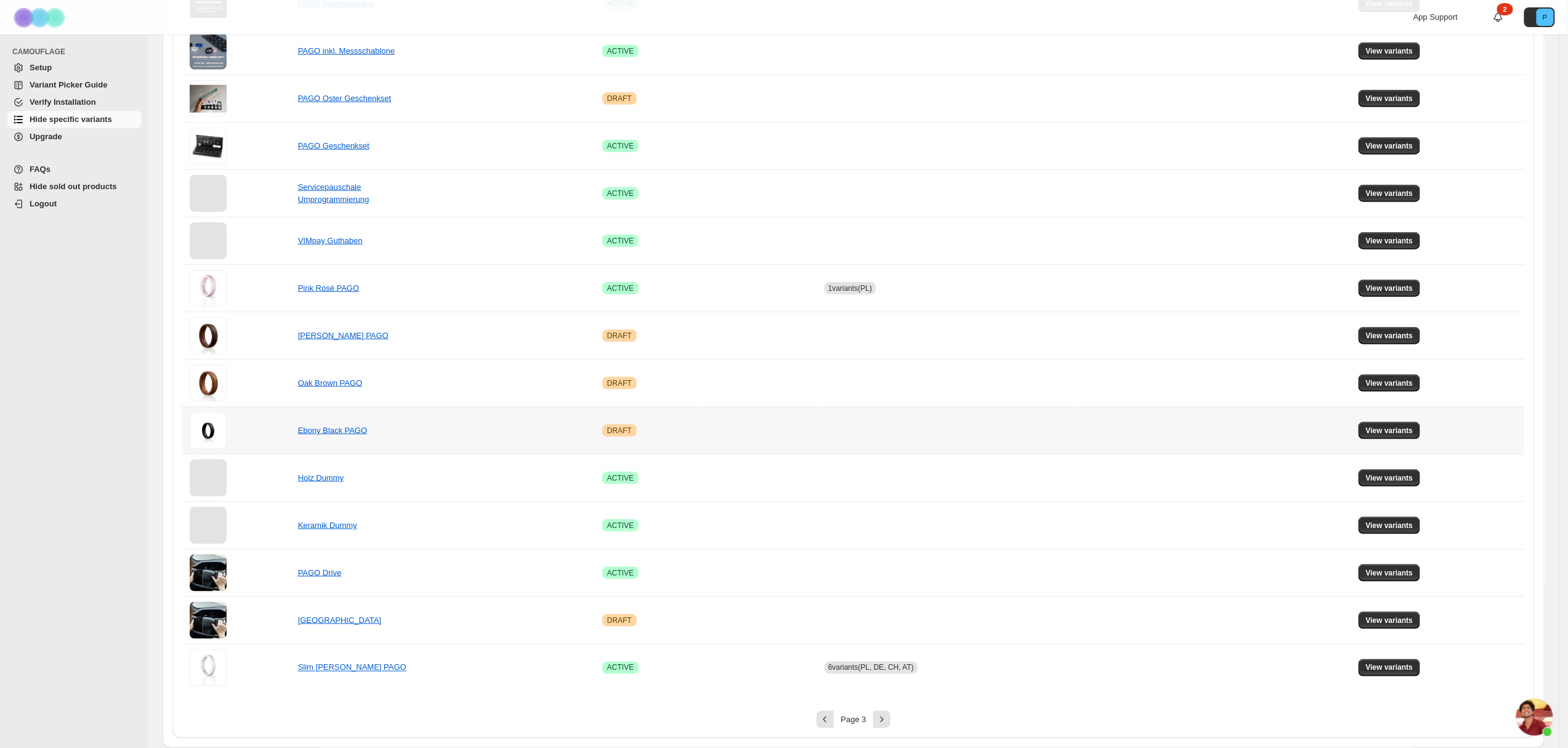
scroll to position [520, 0]
click at [890, 731] on div "**********" at bounding box center [853, 197] width 1362 height 1083
click at [886, 722] on icon "Next" at bounding box center [881, 719] width 12 height 12
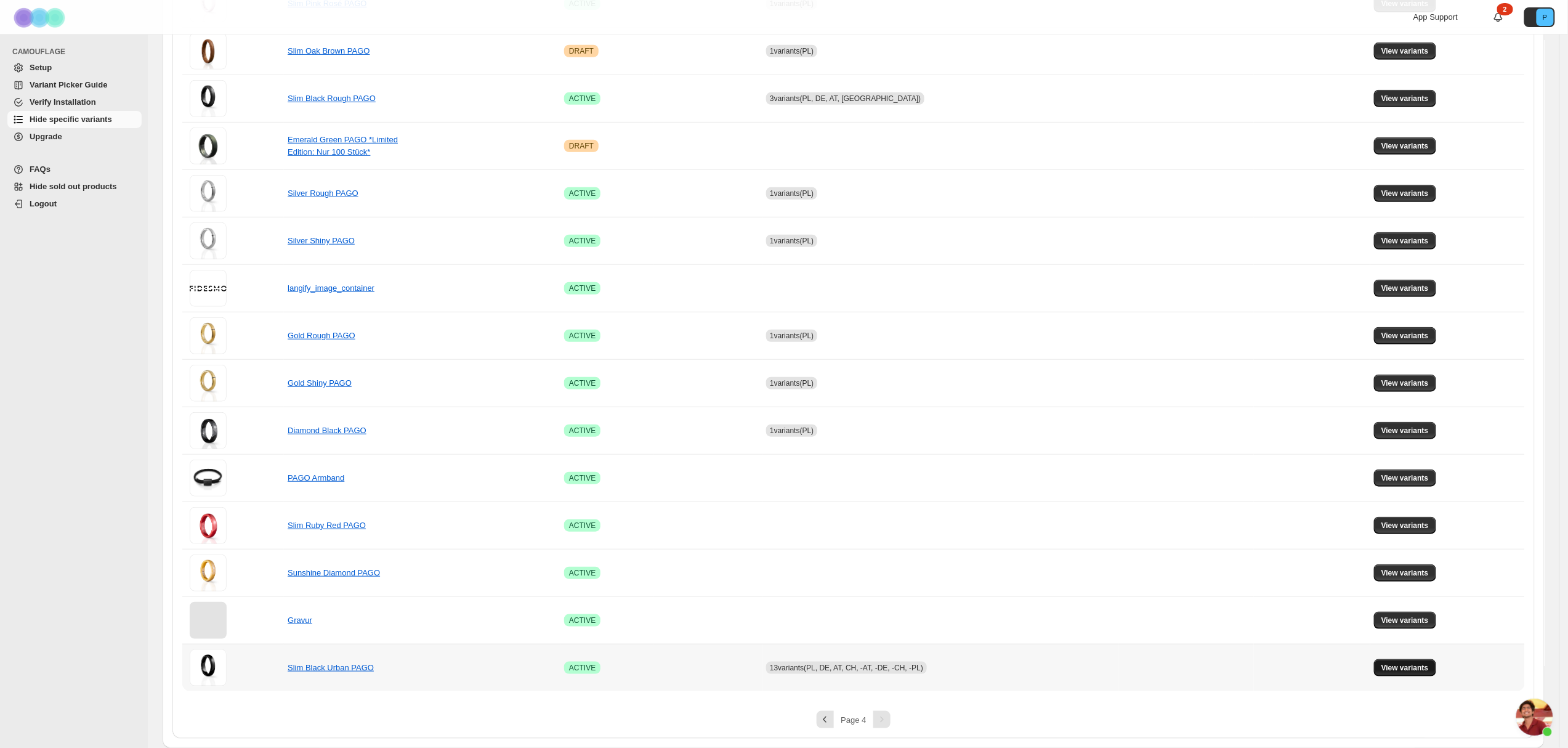
click at [1429, 665] on span "View variants" at bounding box center [1405, 668] width 47 height 10
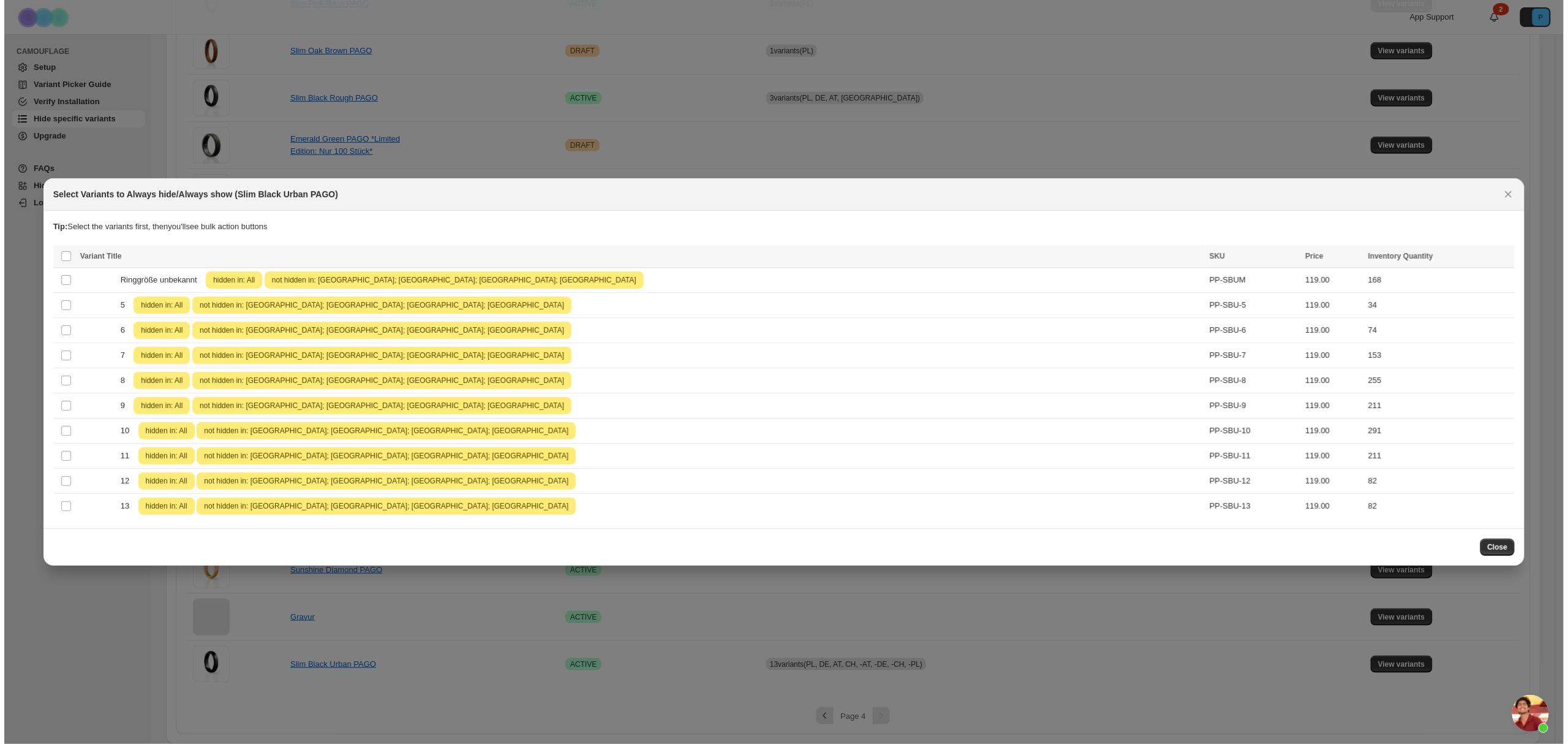
scroll to position [0, 0]
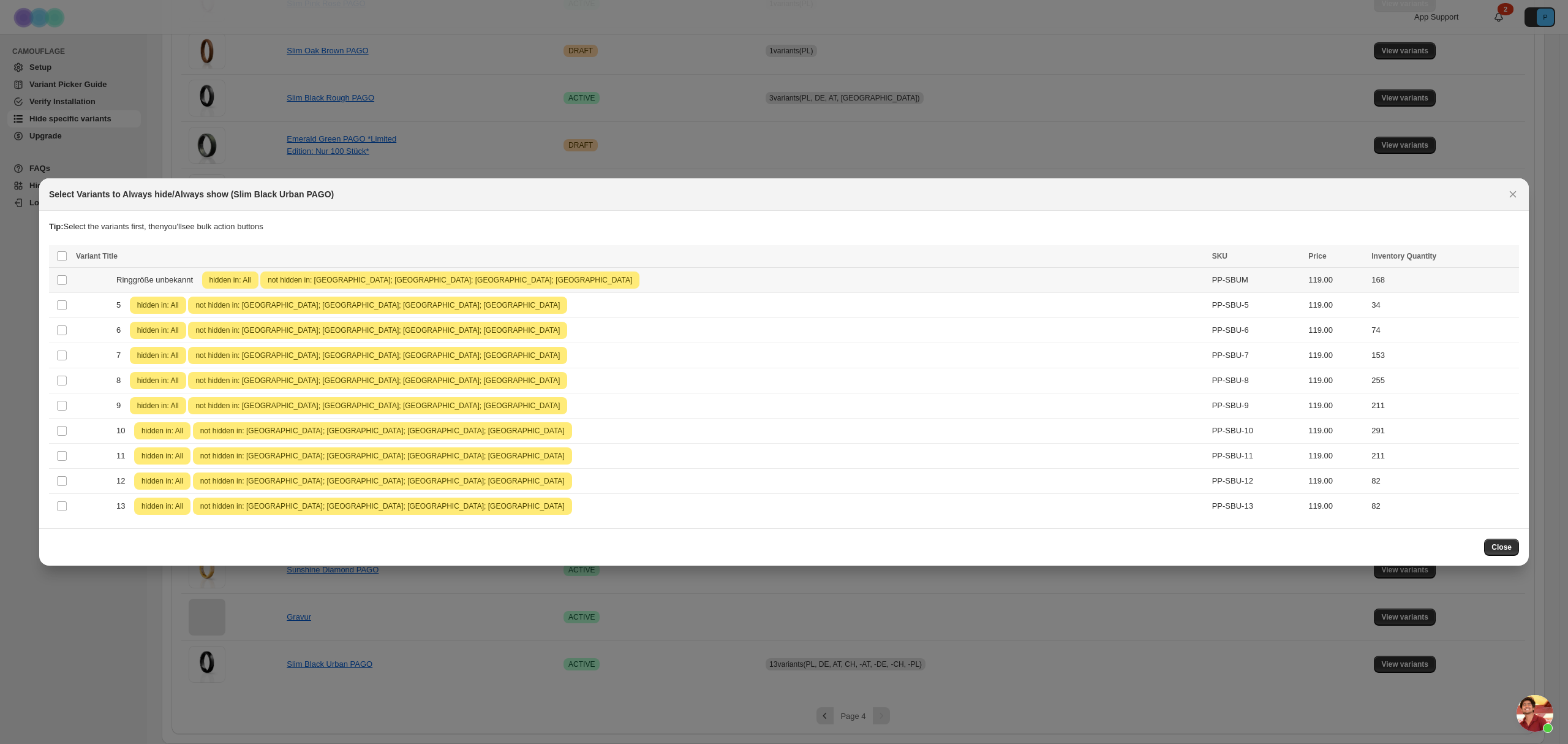
click at [373, 283] on span "not hidden in: [GEOGRAPHIC_DATA]; [GEOGRAPHIC_DATA]; [GEOGRAPHIC_DATA]; [GEOGRA…" at bounding box center [450, 280] width 369 height 15
click at [1411, 253] on span "ENT" at bounding box center [1410, 258] width 15 height 10
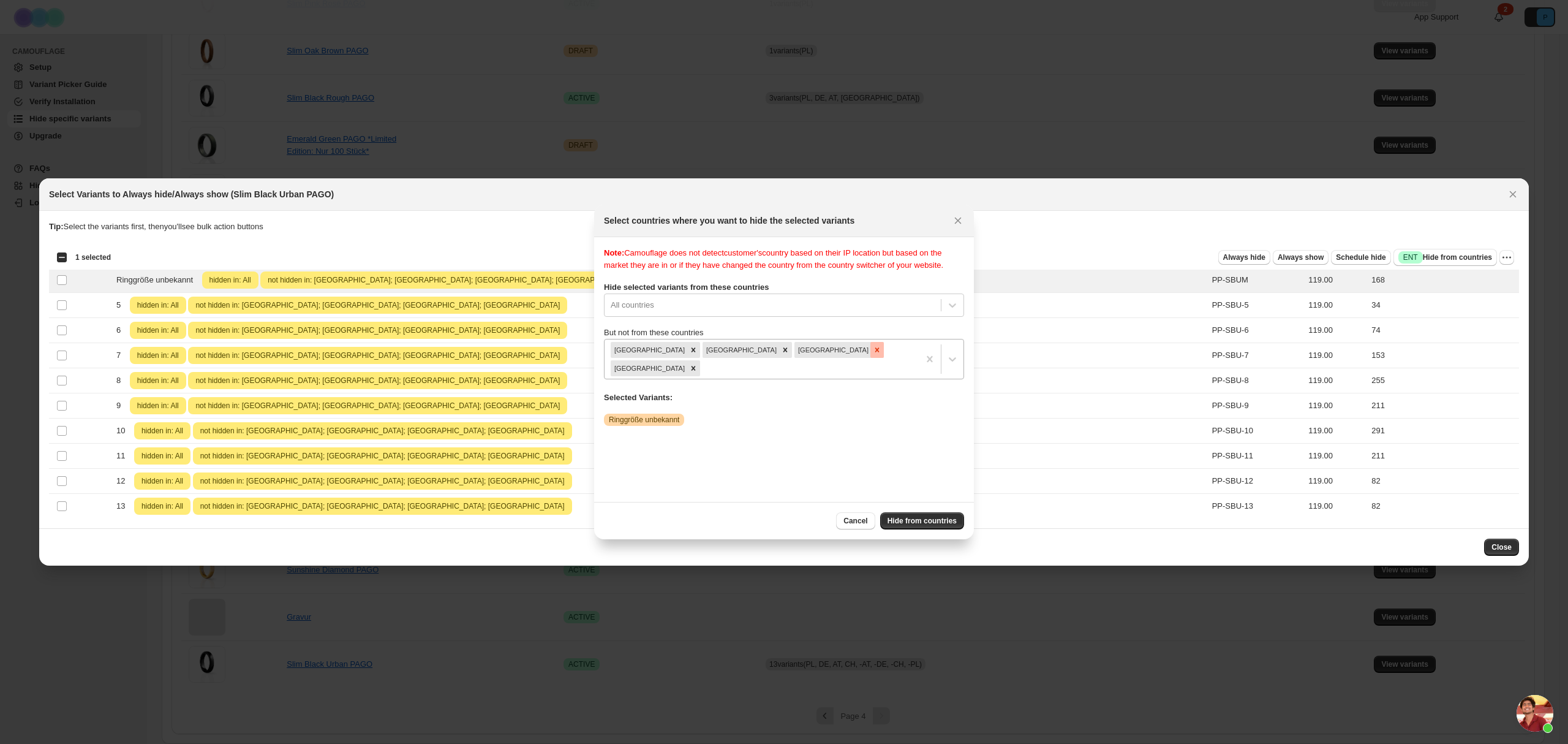
click at [873, 347] on icon "Remove Poland" at bounding box center [877, 350] width 9 height 9
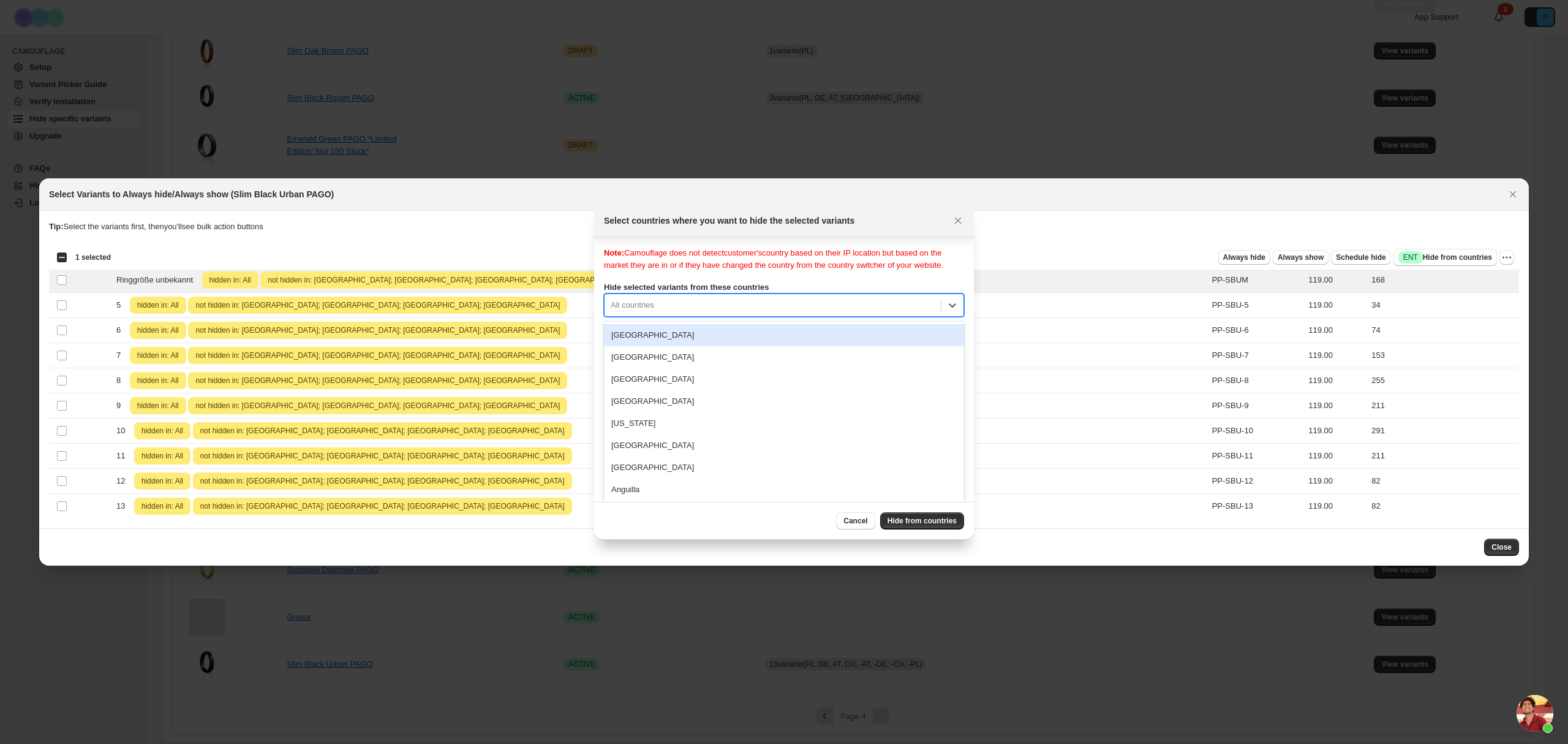
click at [723, 308] on div ":r32:" at bounding box center [773, 305] width 324 height 15
type input "*****"
click at [720, 343] on div "[GEOGRAPHIC_DATA]" at bounding box center [784, 335] width 360 height 22
click at [719, 374] on p "Selected Variants:" at bounding box center [784, 380] width 360 height 12
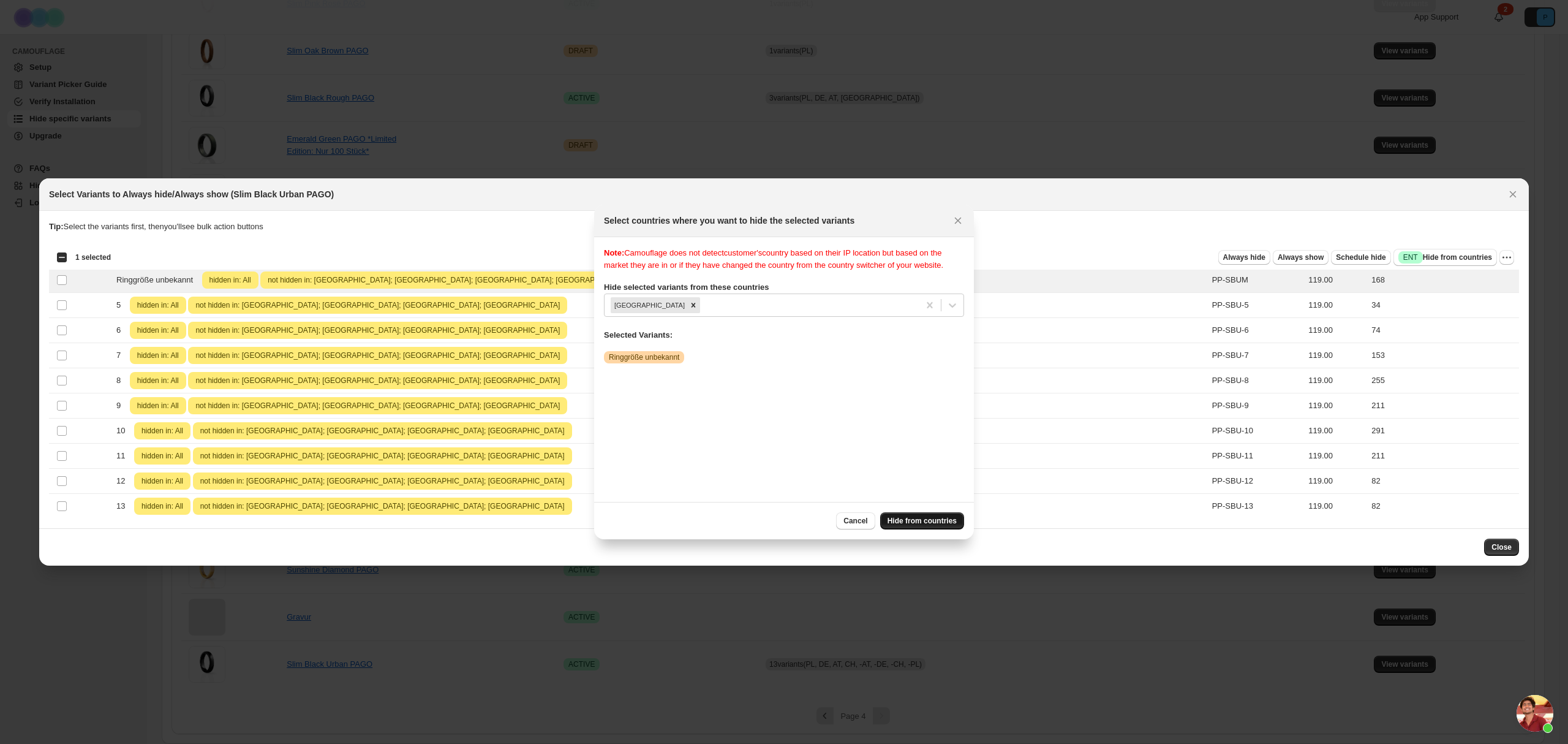
click at [924, 521] on span "Hide from countries" at bounding box center [921, 521] width 69 height 10
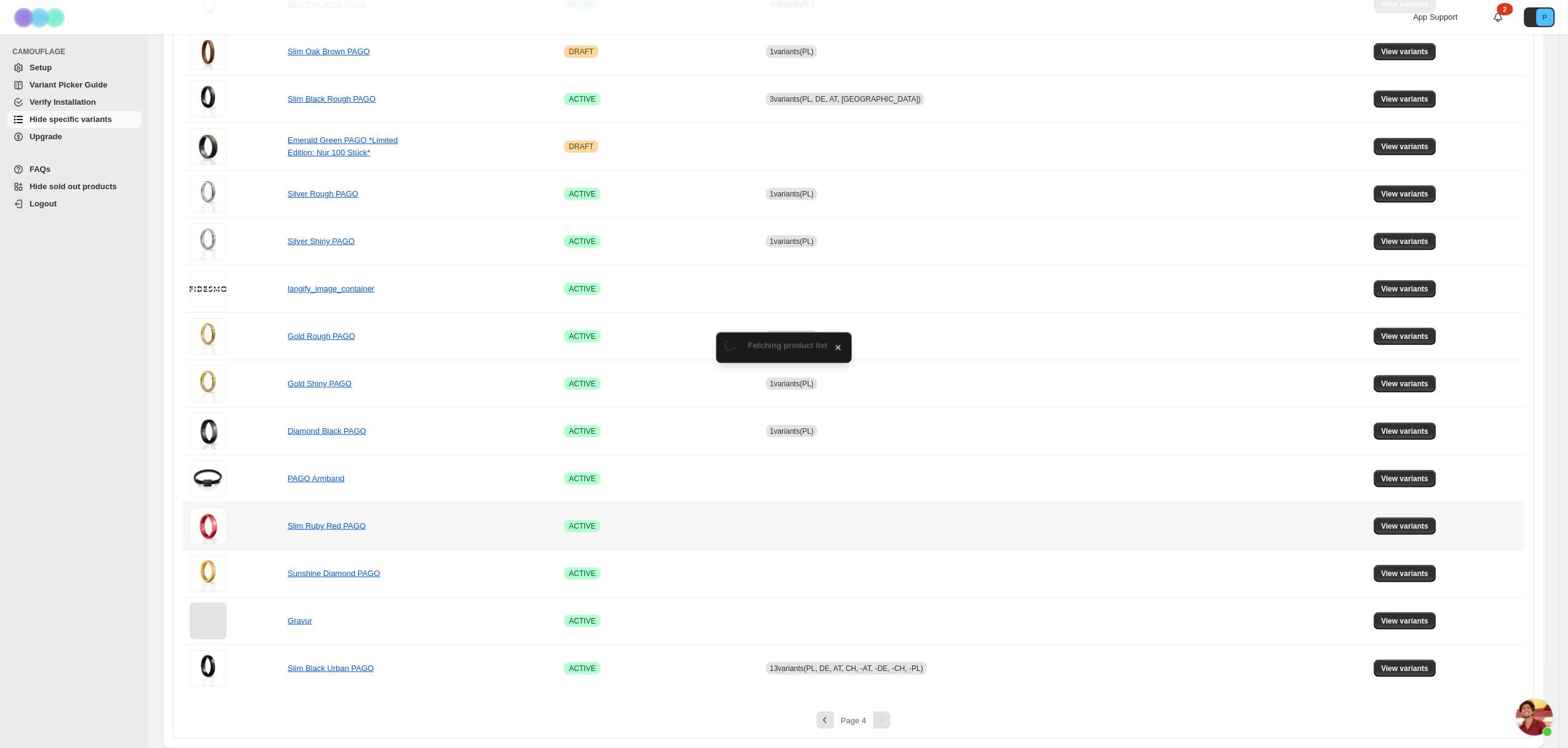
scroll to position [282, 0]
